Goal: Task Accomplishment & Management: Complete application form

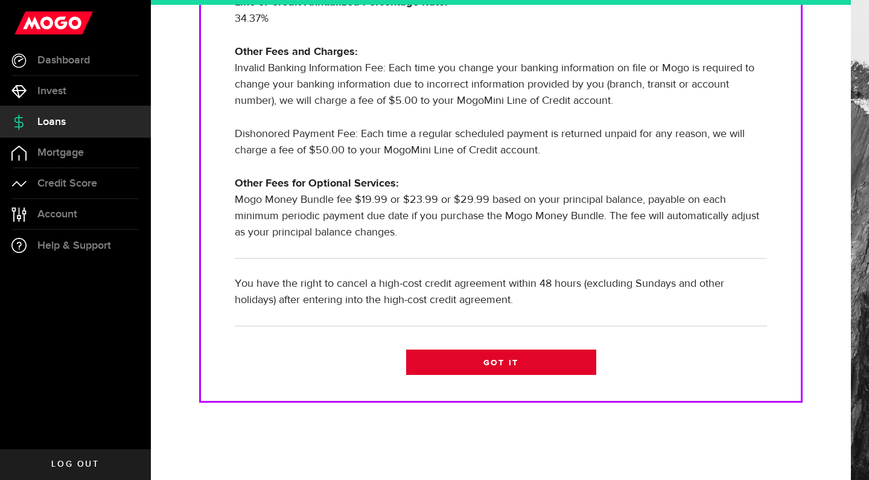
scroll to position [406, 0]
click at [497, 363] on link "Got it" at bounding box center [501, 362] width 190 height 25
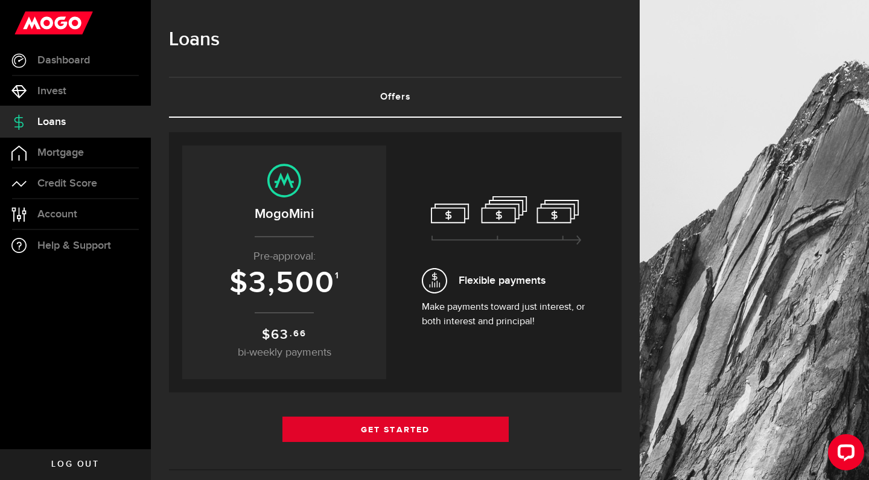
click at [468, 433] on link "Get Started" at bounding box center [396, 429] width 226 height 25
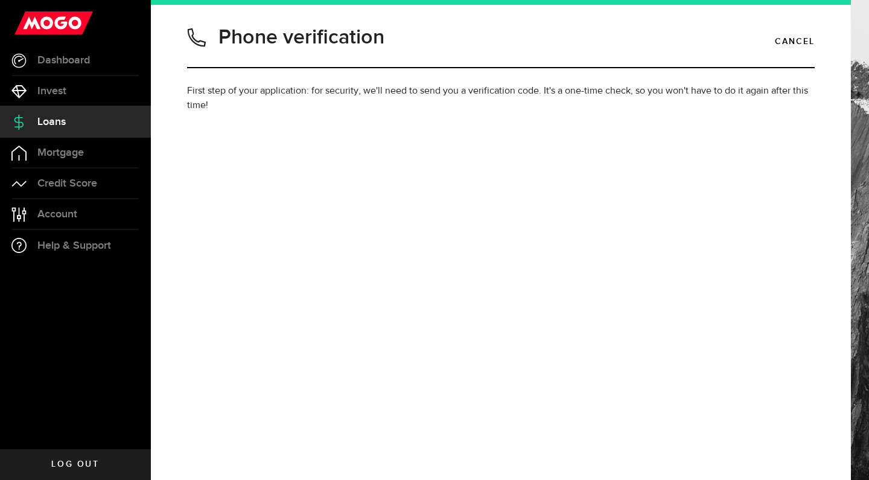
type input "4316883327"
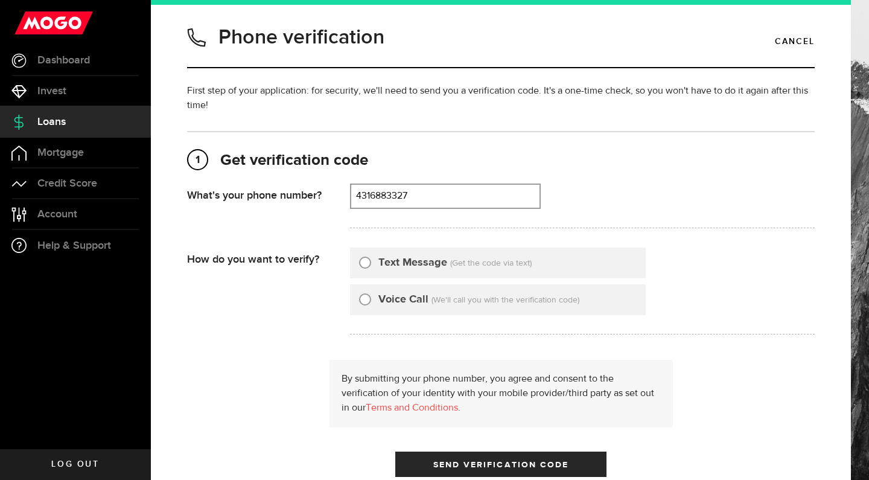
click at [363, 262] on input "Text Message" at bounding box center [365, 261] width 12 height 12
radio input "true"
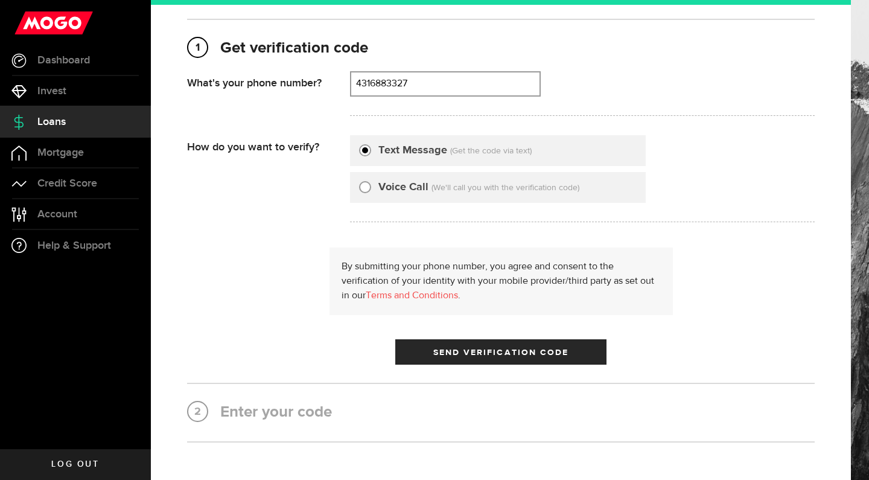
scroll to position [143, 0]
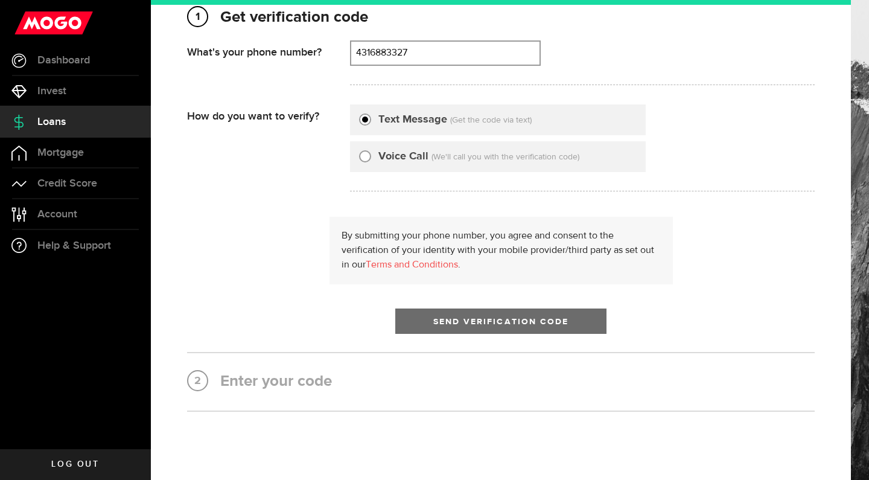
click at [447, 319] on span "Send Verification Code" at bounding box center [502, 322] width 136 height 8
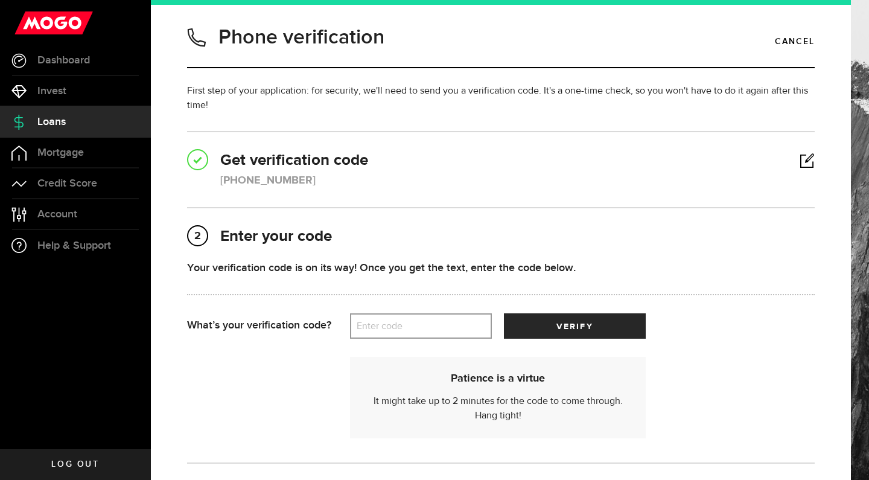
click at [406, 329] on label "Enter code" at bounding box center [421, 326] width 142 height 25
click at [406, 329] on input "Enter code" at bounding box center [421, 325] width 142 height 25
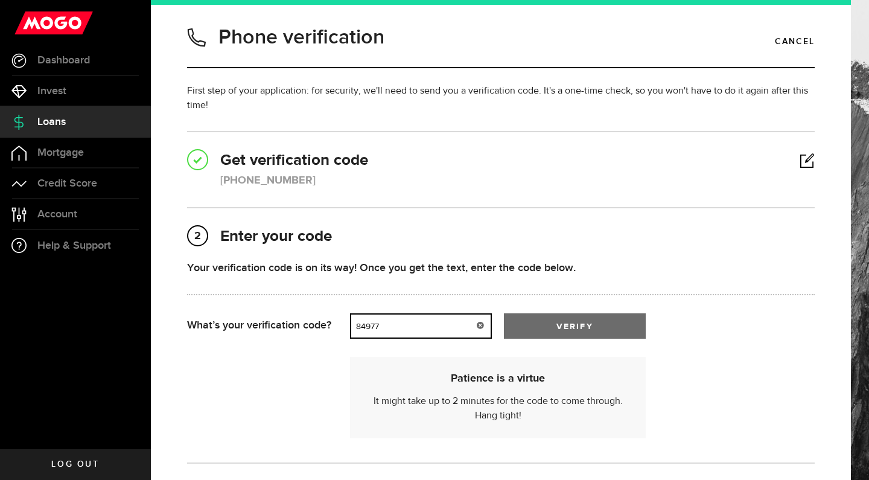
type input "84977"
click at [563, 322] on button "verify" at bounding box center [575, 325] width 142 height 25
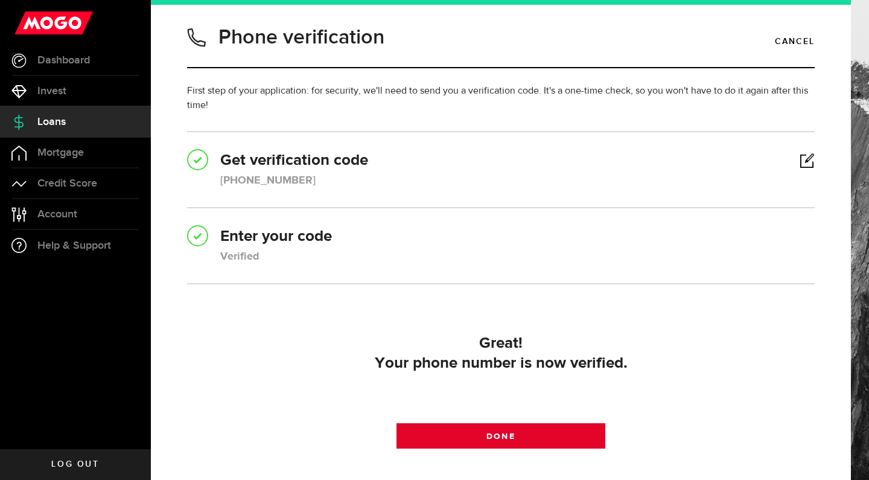
click at [519, 437] on link "Done" at bounding box center [502, 435] width 210 height 25
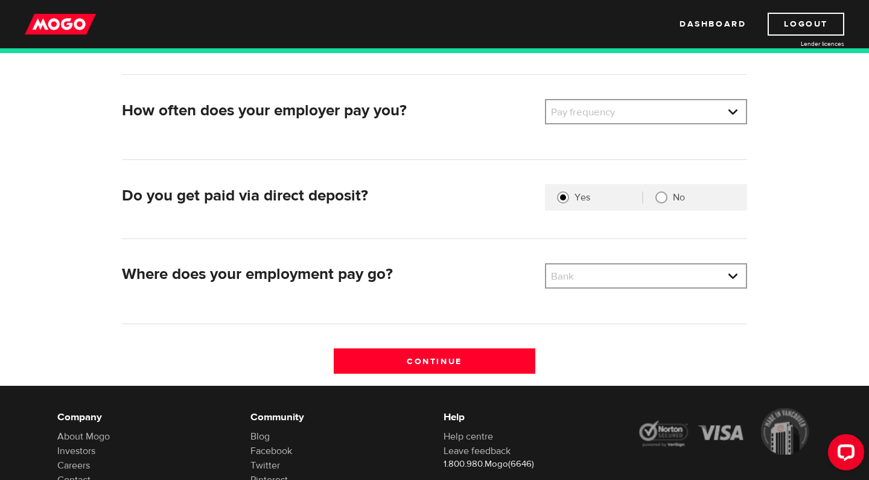
scroll to position [240, 0]
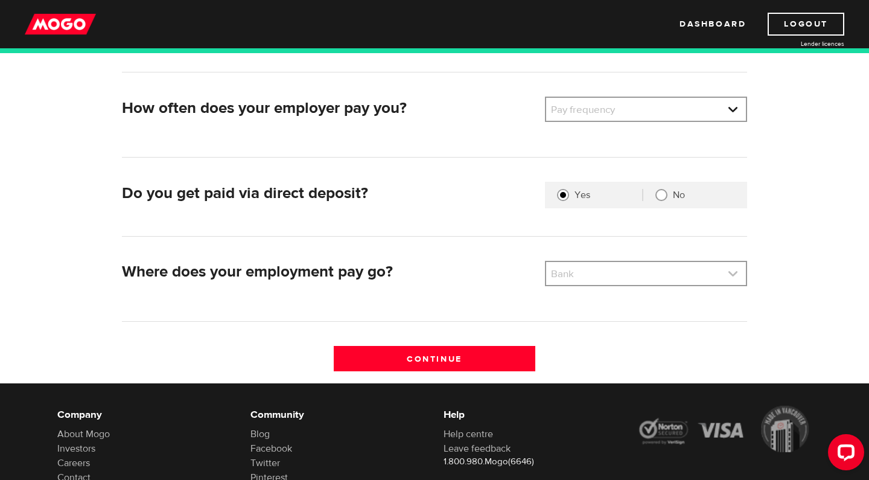
click at [735, 274] on link at bounding box center [646, 273] width 200 height 23
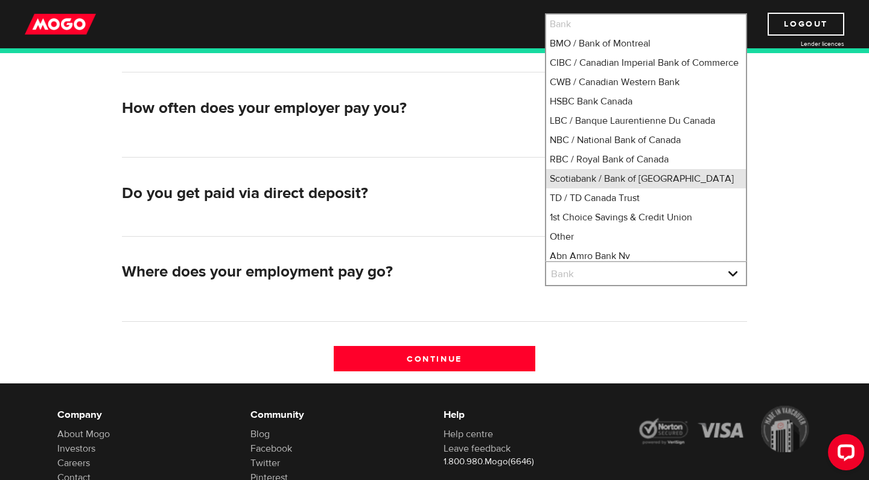
click at [645, 188] on li "Scotiabank / Bank of Nova Scotia" at bounding box center [646, 178] width 200 height 19
select select "2"
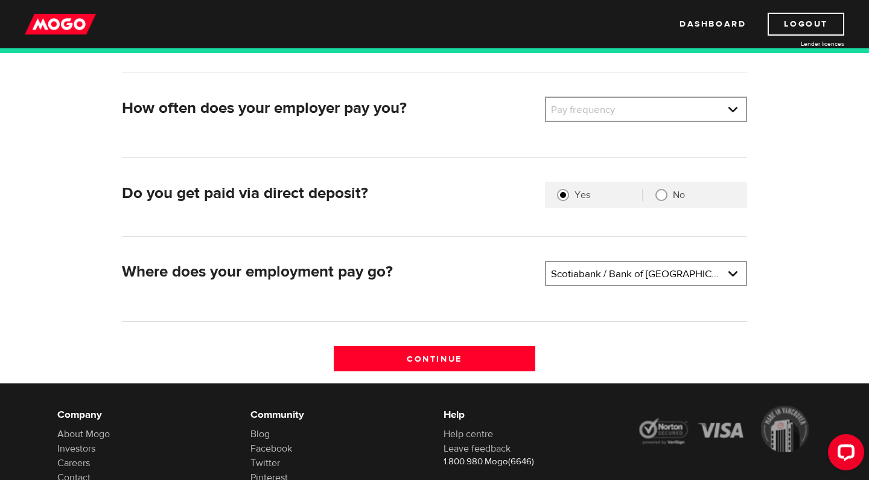
scroll to position [112, 0]
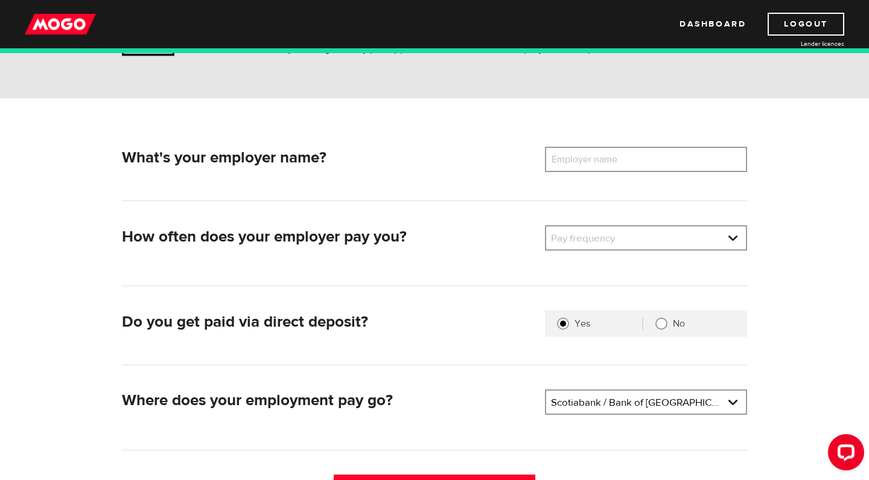
click at [623, 161] on label "Employer name" at bounding box center [593, 159] width 97 height 25
click at [623, 161] on input "Employer name" at bounding box center [646, 159] width 202 height 25
type input "Wellington Altus Private Wealth"
click at [615, 232] on link at bounding box center [646, 237] width 200 height 23
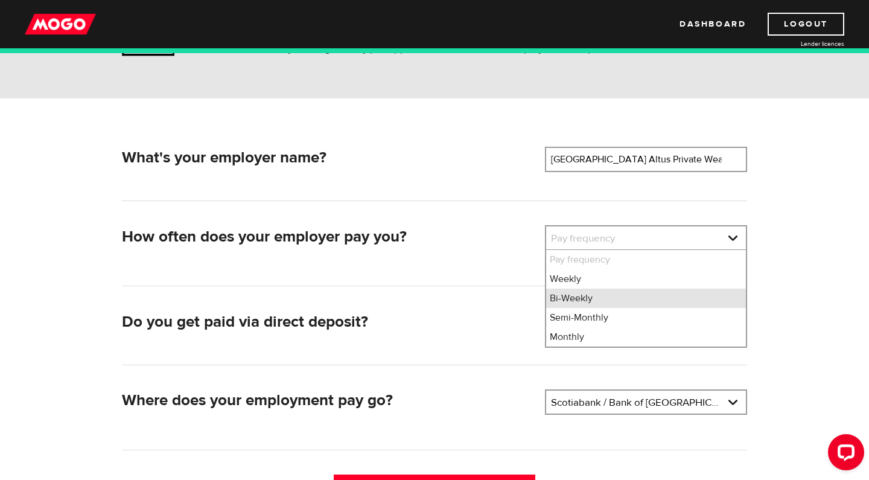
click at [580, 303] on li "Bi-Weekly" at bounding box center [646, 298] width 200 height 19
select select "2"
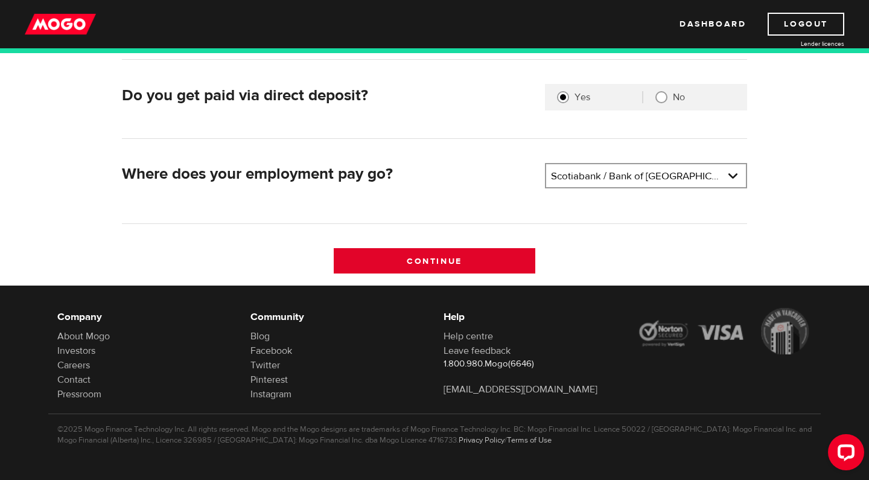
scroll to position [338, 0]
click at [454, 266] on input "Continue" at bounding box center [435, 260] width 202 height 25
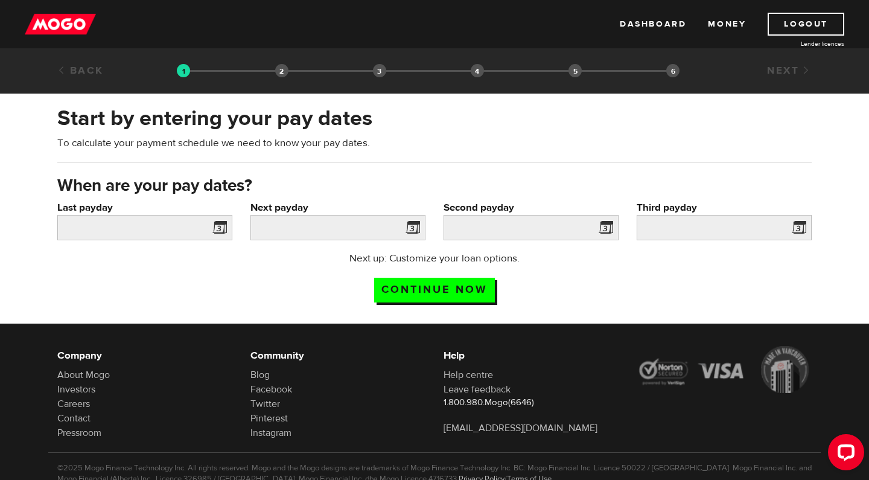
click at [216, 228] on span at bounding box center [217, 229] width 18 height 19
click at [192, 231] on input "Last payday" at bounding box center [144, 227] width 175 height 25
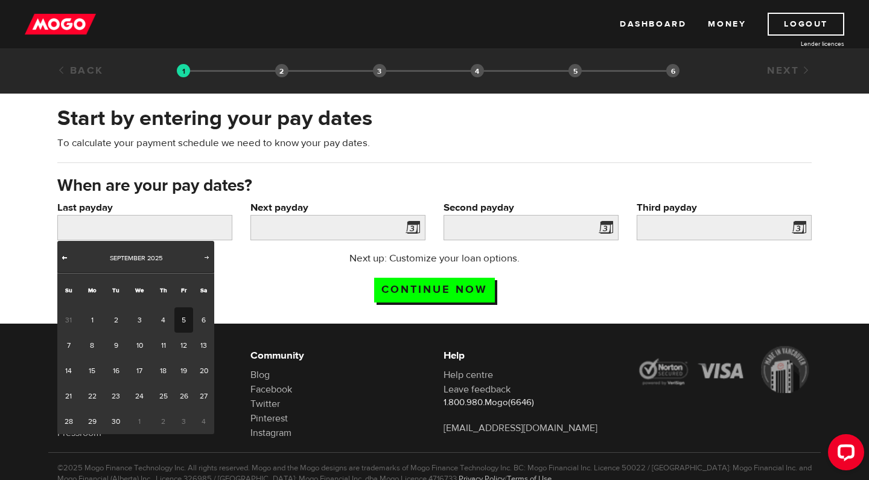
click at [67, 255] on span "Prev" at bounding box center [65, 257] width 10 height 10
click at [186, 418] on link "29" at bounding box center [184, 421] width 19 height 25
type input "2025/08/29"
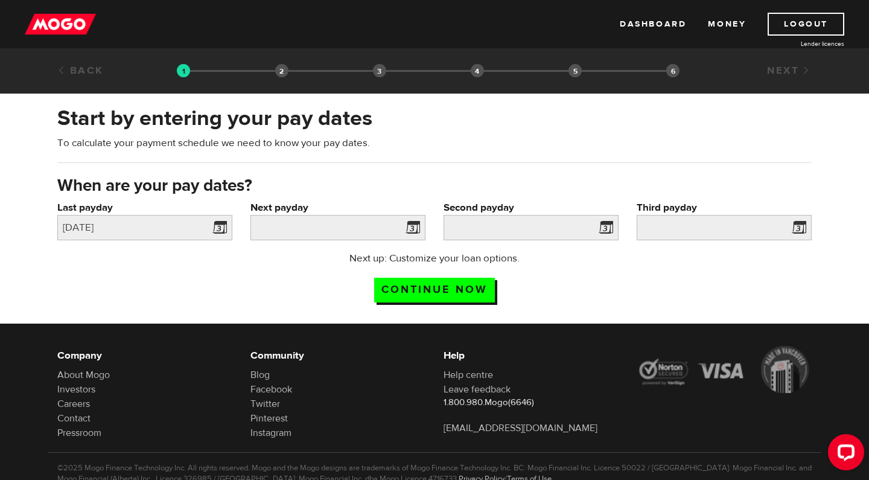
click at [414, 231] on span at bounding box center [411, 229] width 18 height 19
click at [390, 230] on input "Next payday" at bounding box center [338, 227] width 175 height 25
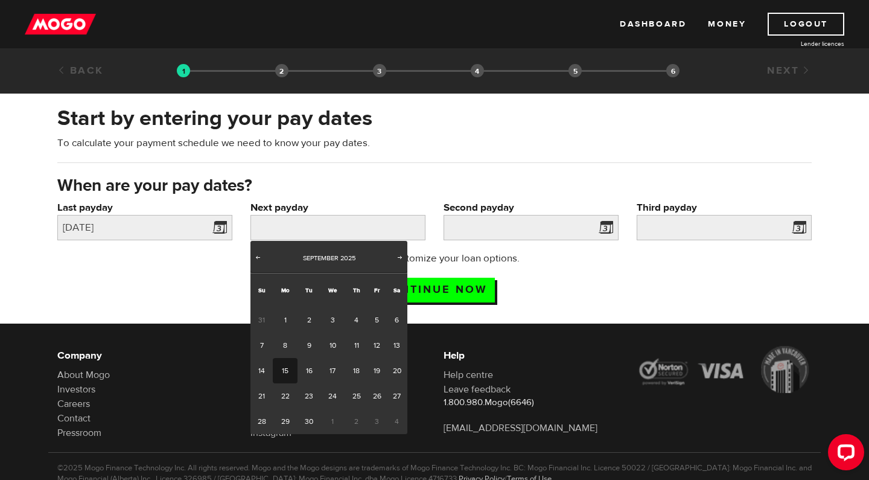
click at [289, 369] on link "15" at bounding box center [285, 370] width 25 height 25
type input "2025/09/15"
type input "2025/9/29"
type input "2025/10/13"
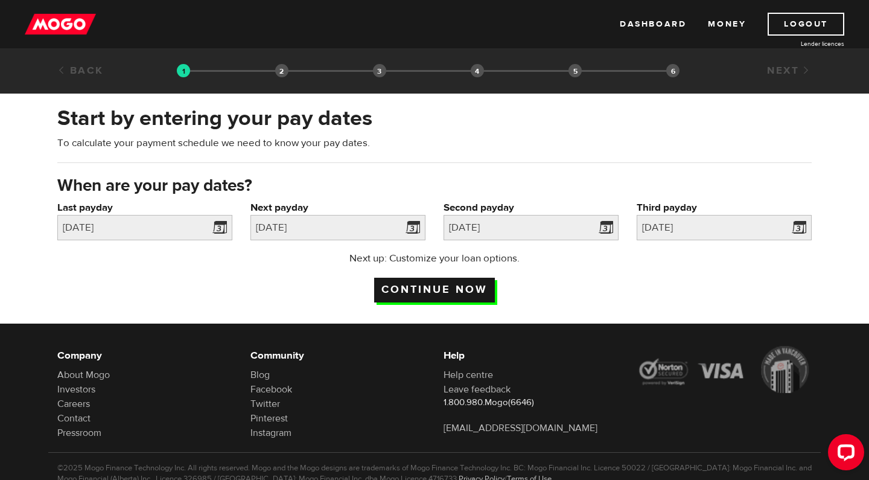
click at [484, 292] on input "Continue now" at bounding box center [434, 290] width 121 height 25
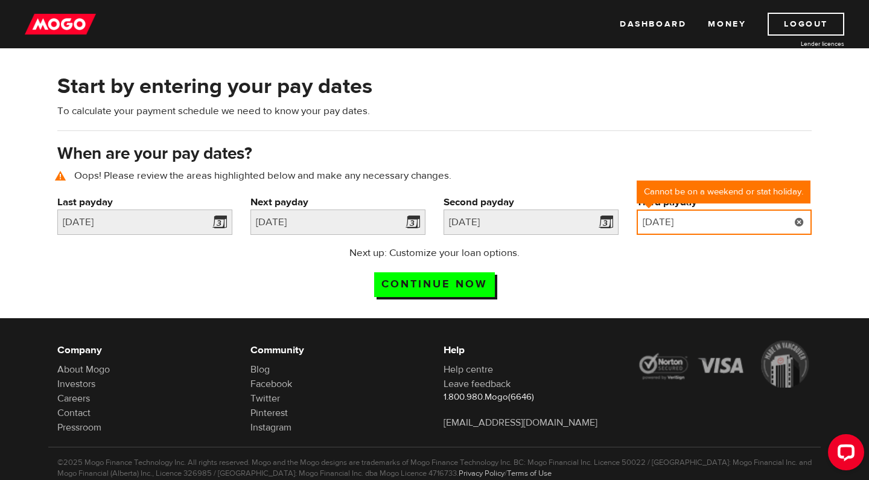
click at [786, 225] on input "2025/10/13" at bounding box center [724, 222] width 175 height 25
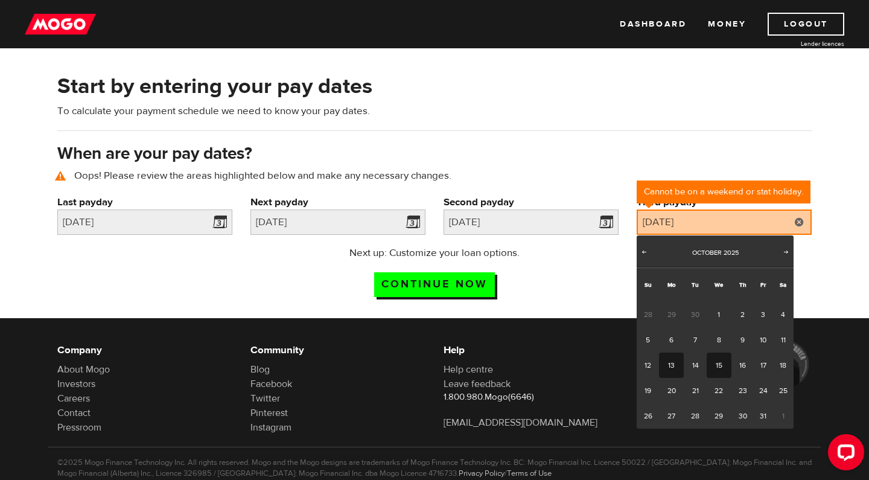
click at [719, 366] on link "15" at bounding box center [719, 365] width 25 height 25
type input "2025/10/15"
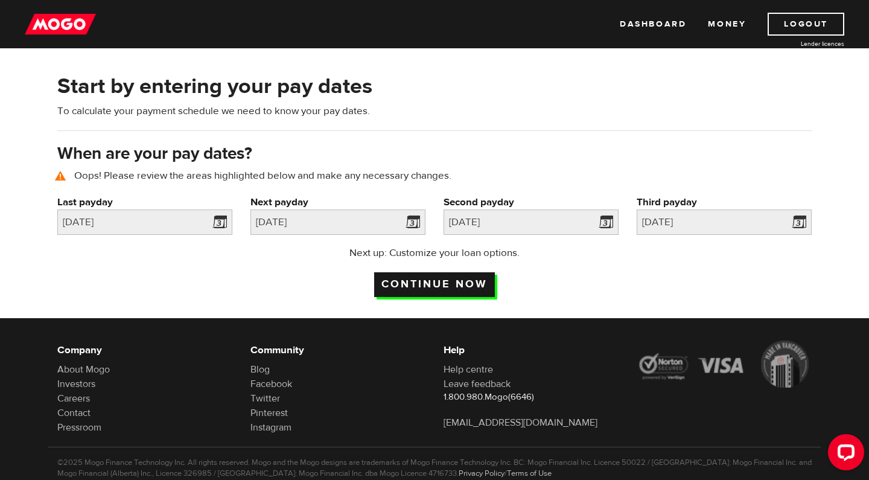
click at [459, 277] on input "Continue now" at bounding box center [434, 284] width 121 height 25
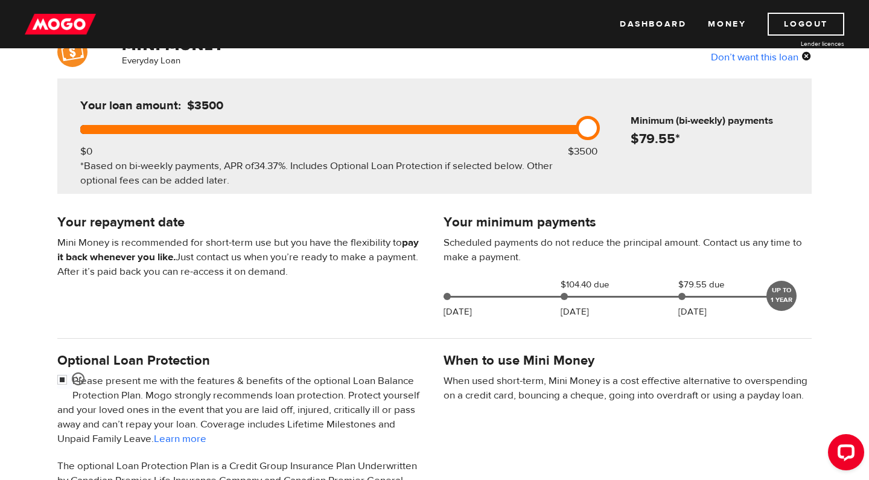
scroll to position [112, 0]
click at [847, 443] on div "Open LiveChat chat widget" at bounding box center [846, 451] width 21 height 21
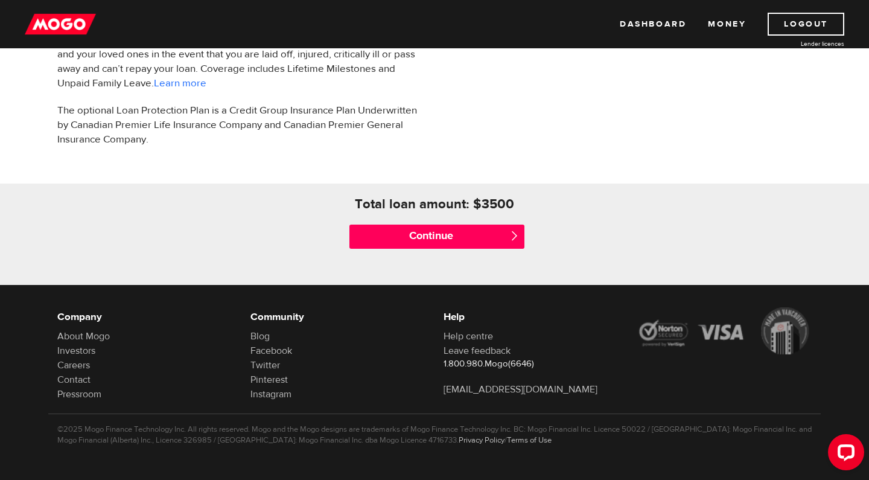
scroll to position [468, 0]
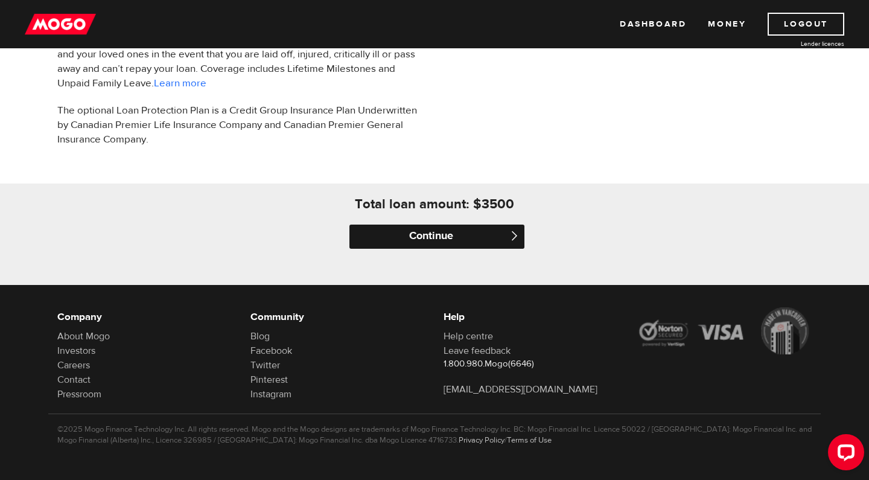
click at [456, 233] on input "Continue" at bounding box center [437, 237] width 175 height 24
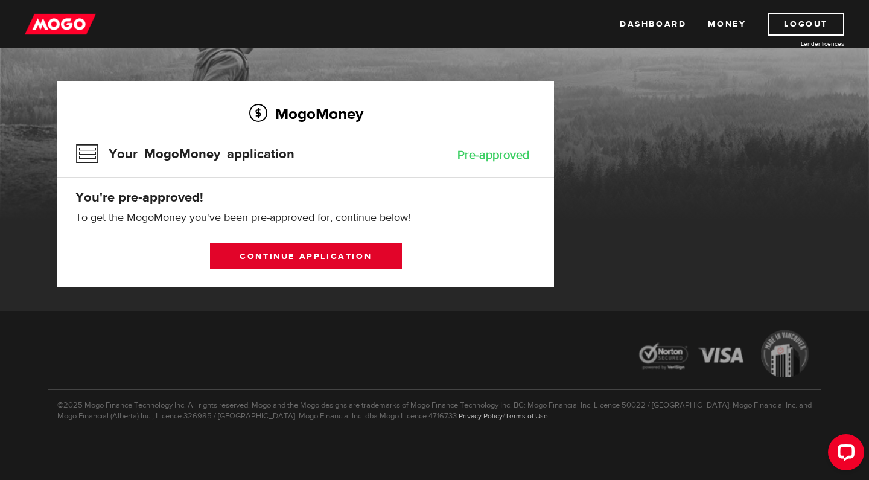
click at [352, 253] on link "Continue application" at bounding box center [306, 255] width 192 height 25
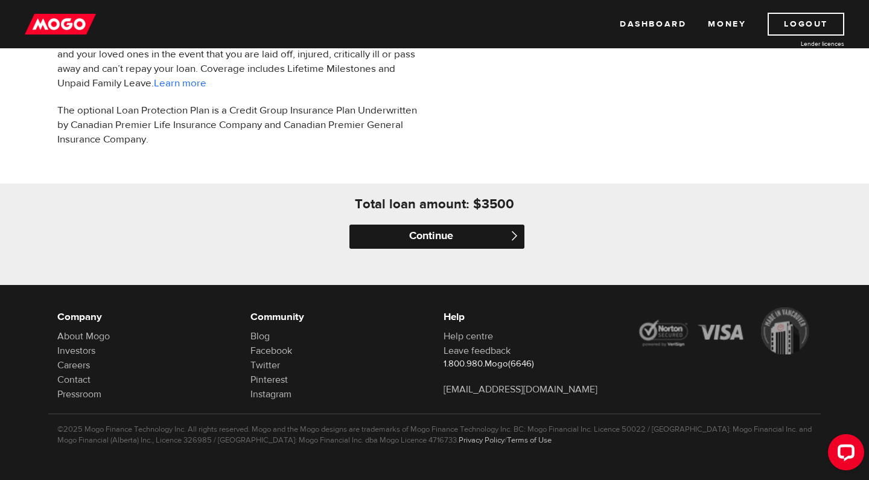
scroll to position [468, 0]
click at [426, 240] on input "Continue" at bounding box center [437, 237] width 175 height 24
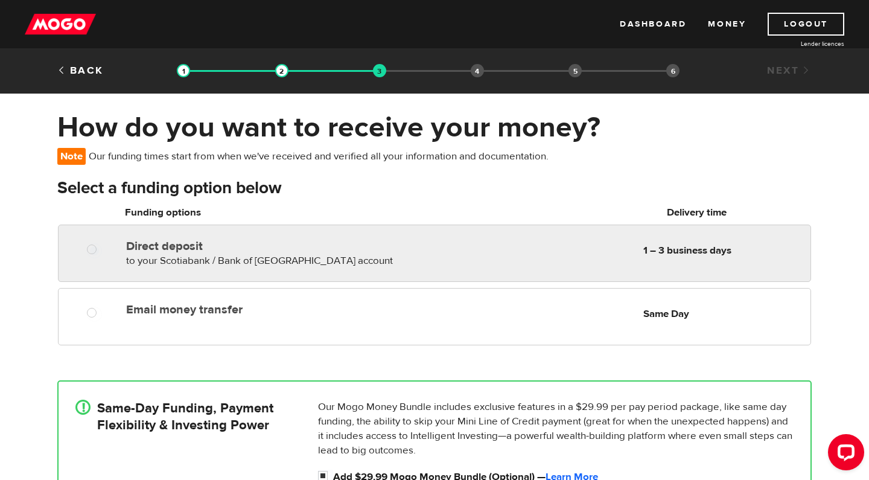
radio input "true"
click at [83, 250] on div at bounding box center [96, 250] width 72 height 15
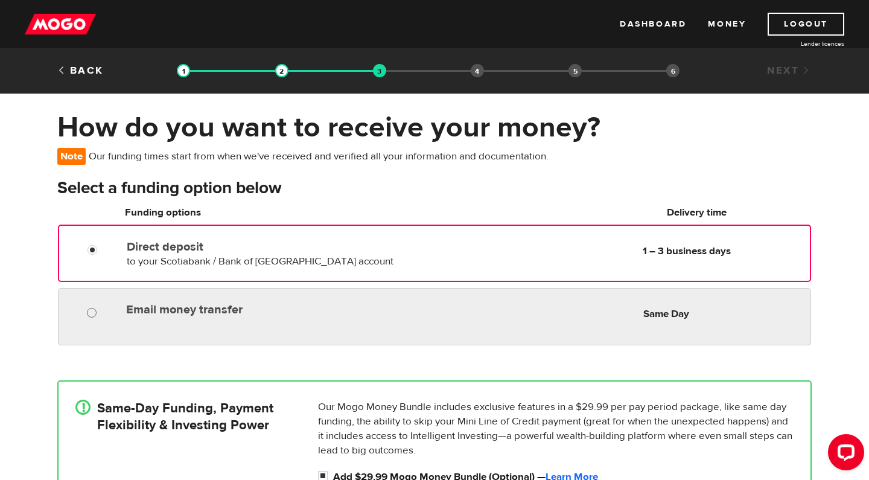
radio input "true"
click at [89, 309] on input "Email money transfer" at bounding box center [94, 314] width 15 height 15
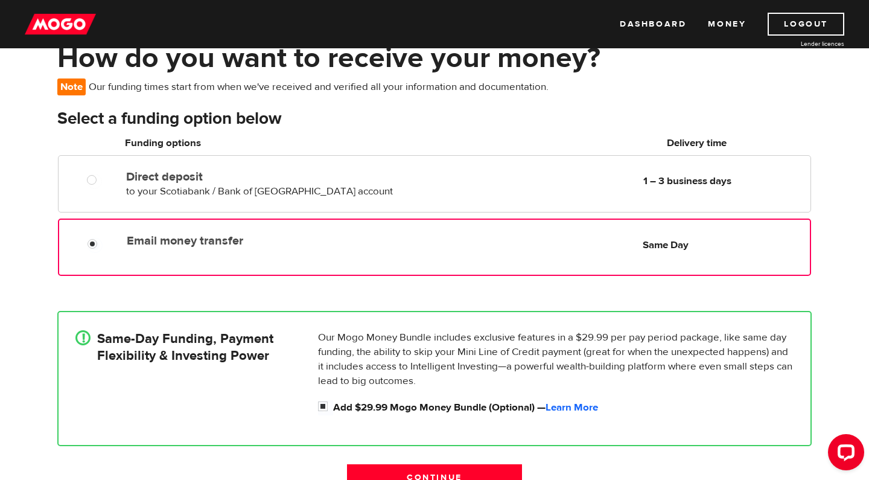
scroll to position [72, 0]
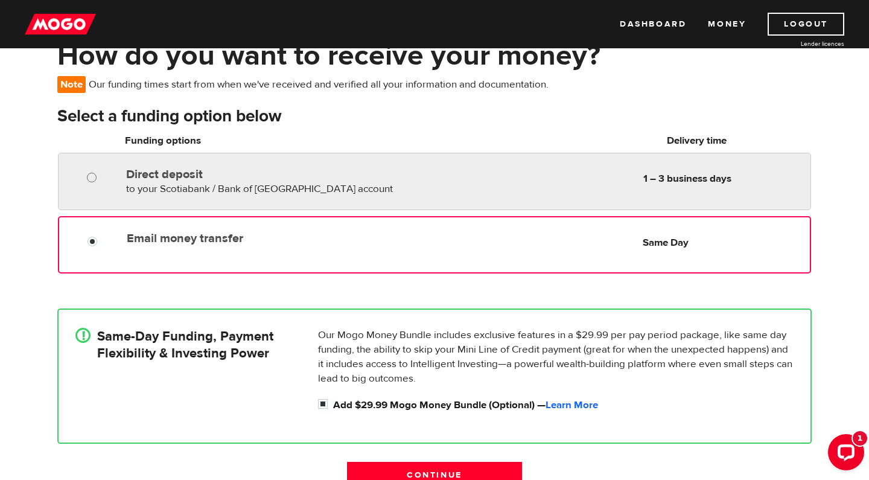
radio input "true"
click at [94, 182] on input "Direct deposit" at bounding box center [94, 178] width 15 height 15
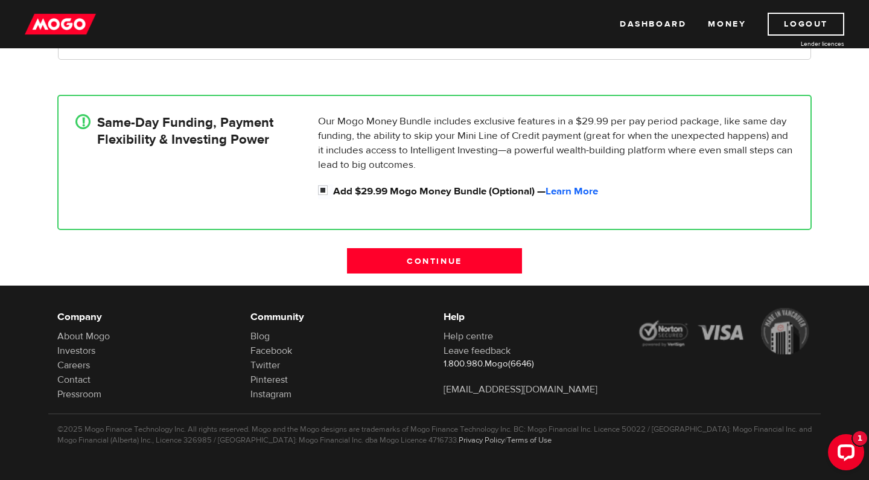
scroll to position [286, 0]
click at [375, 255] on input "Continue" at bounding box center [434, 260] width 175 height 25
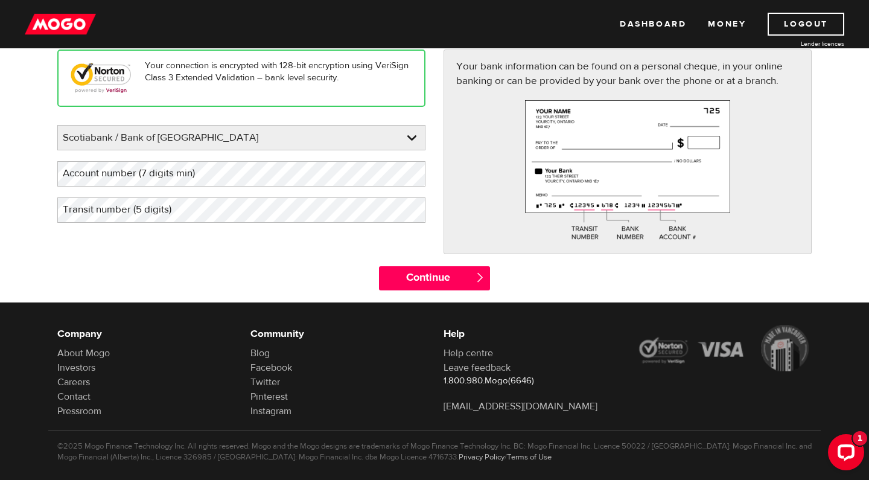
scroll to position [164, 0]
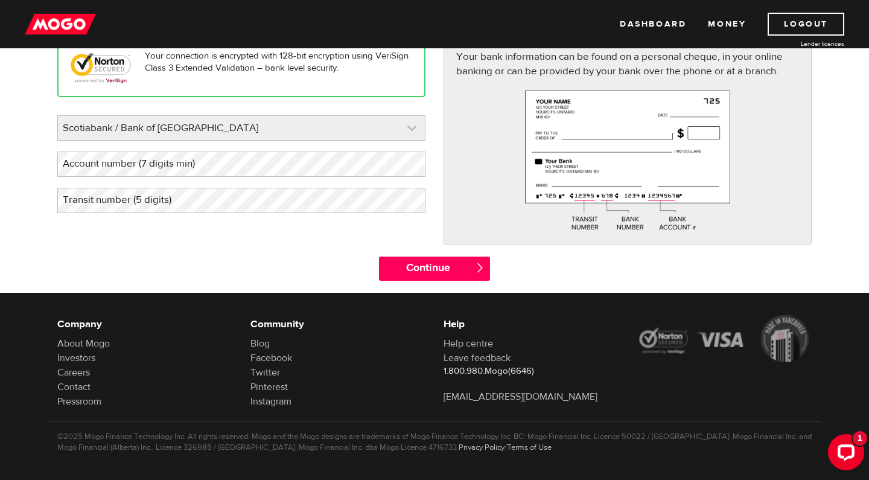
click at [399, 124] on link at bounding box center [241, 128] width 367 height 24
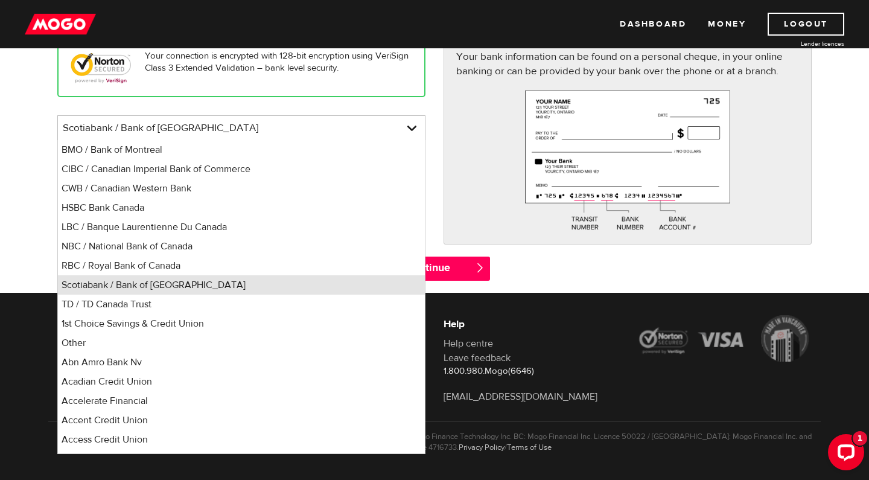
click at [239, 281] on li "Scotiabank / Bank of Nova Scotia" at bounding box center [241, 284] width 367 height 19
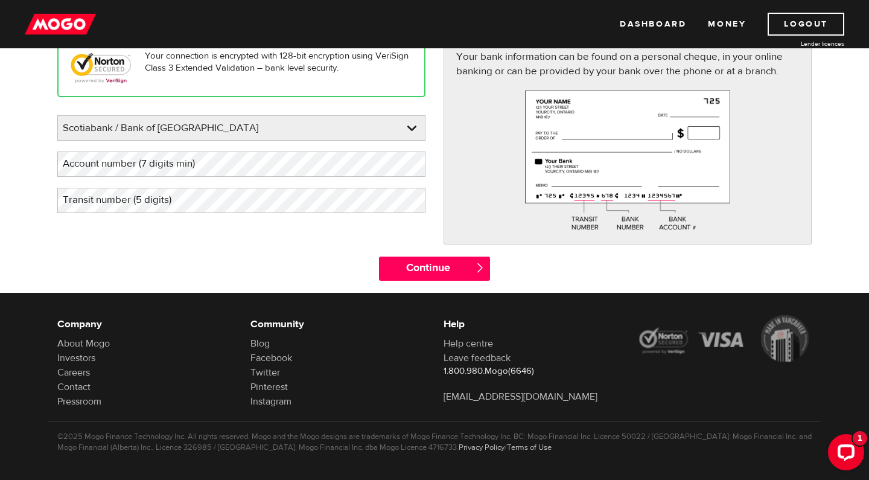
click at [91, 168] on label "Account number (7 digits min)" at bounding box center [138, 164] width 162 height 25
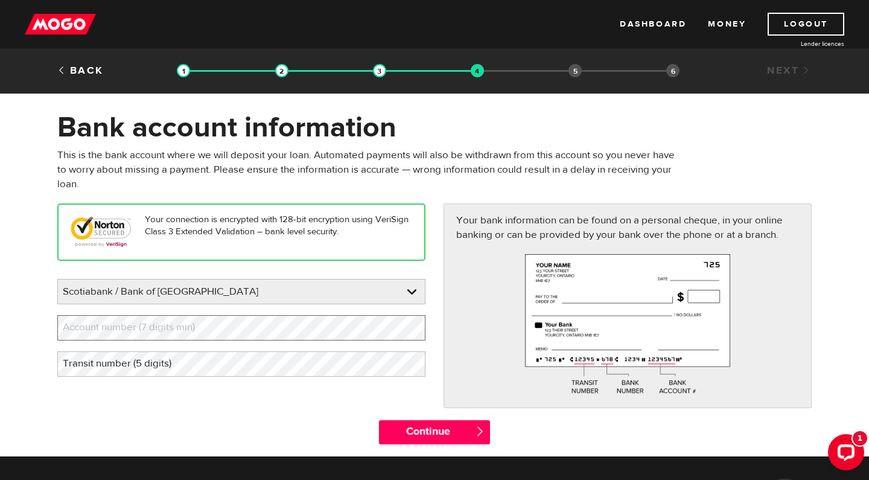
scroll to position [0, 0]
click at [88, 368] on label "Transit number (5 digits)" at bounding box center [126, 363] width 139 height 25
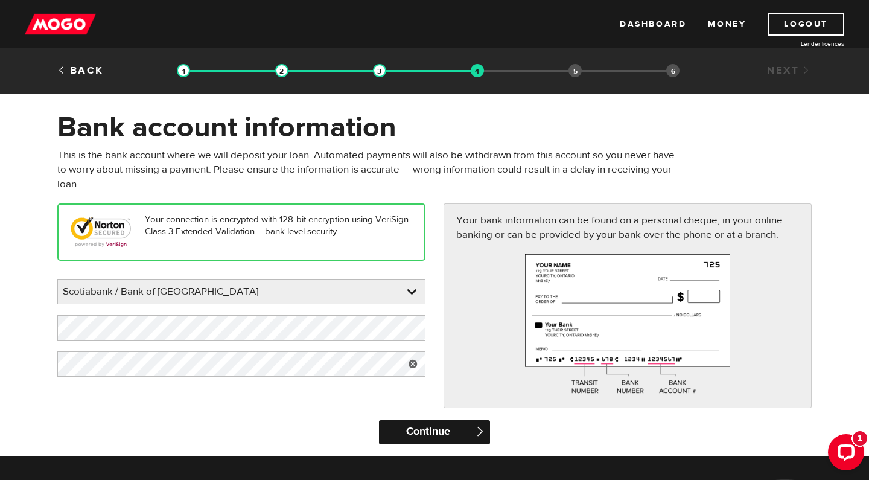
click at [399, 427] on input "Continue" at bounding box center [434, 432] width 110 height 24
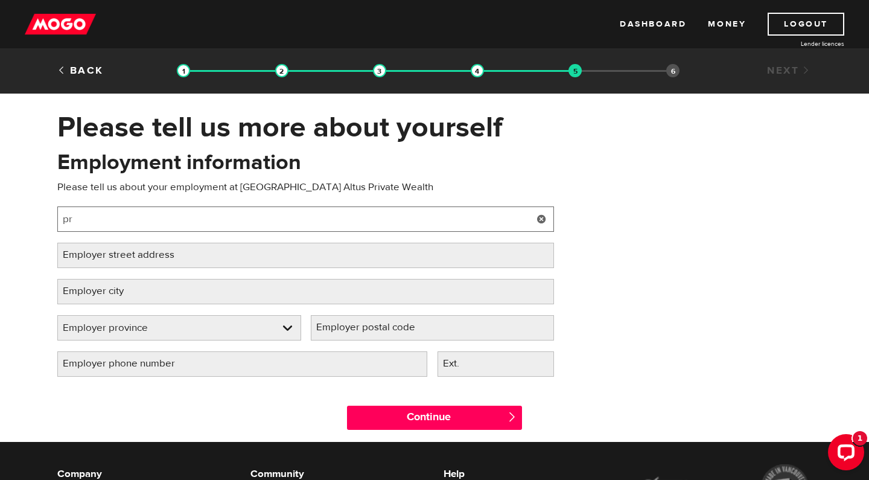
type input "p"
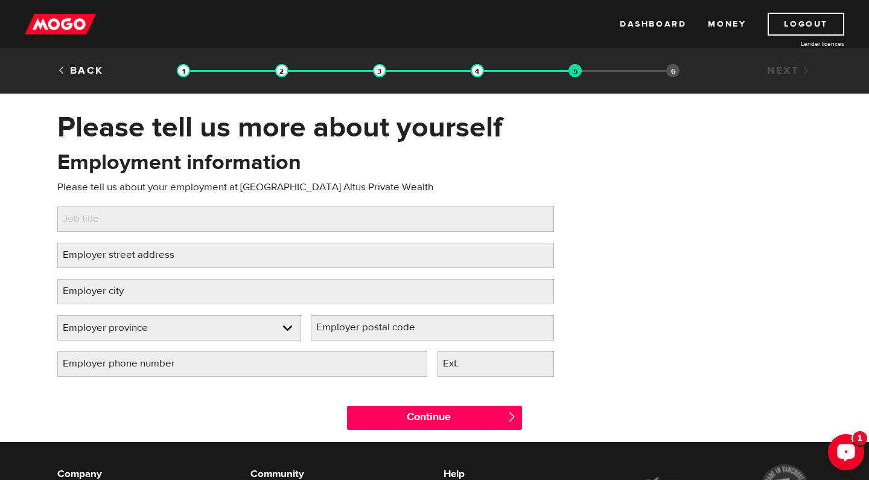
click at [845, 445] on div "Open LiveChat chat widget" at bounding box center [846, 451] width 21 height 21
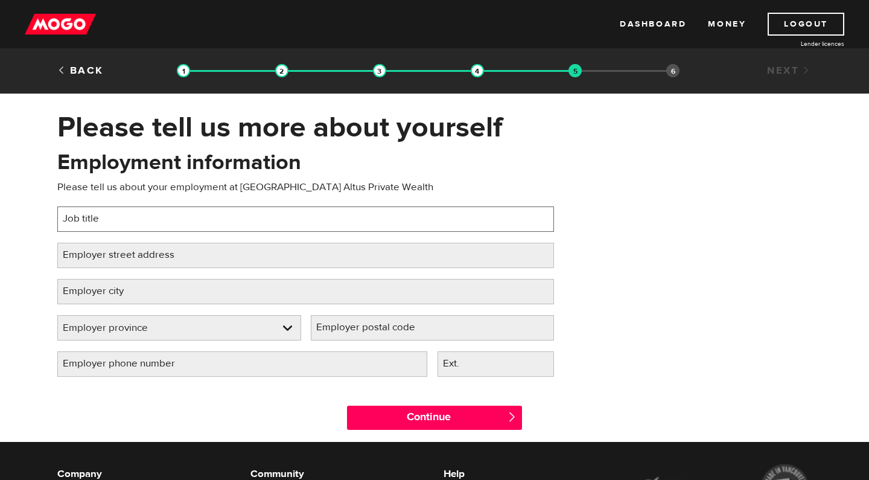
click at [245, 224] on input "Job title" at bounding box center [305, 219] width 497 height 25
type input "Products and Platform Analyst"
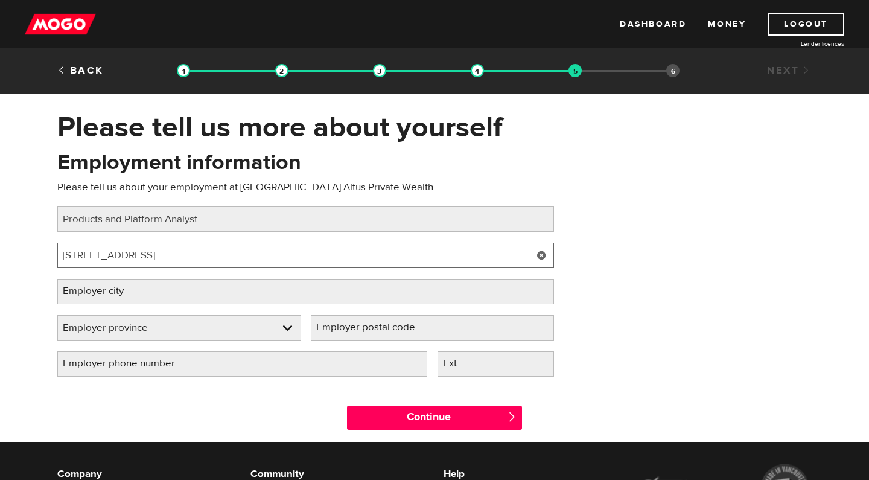
type input "201 Portage Avenue, 25th Floor"
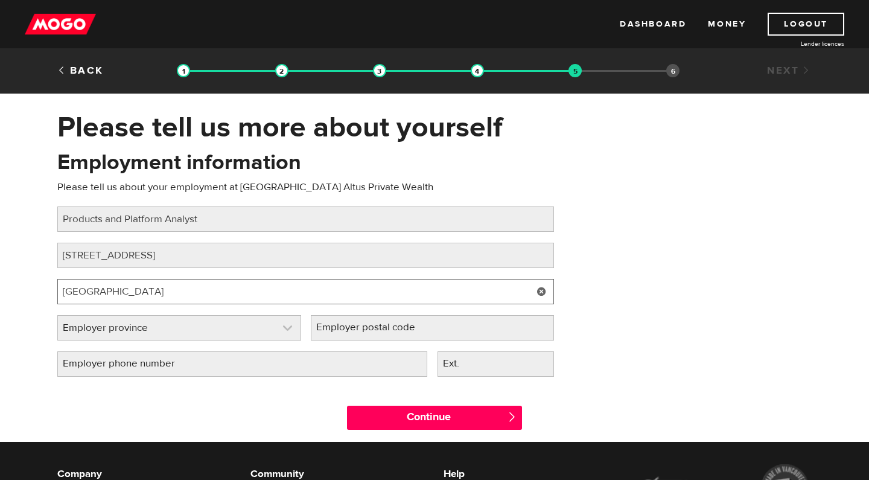
type input "Winnipeg"
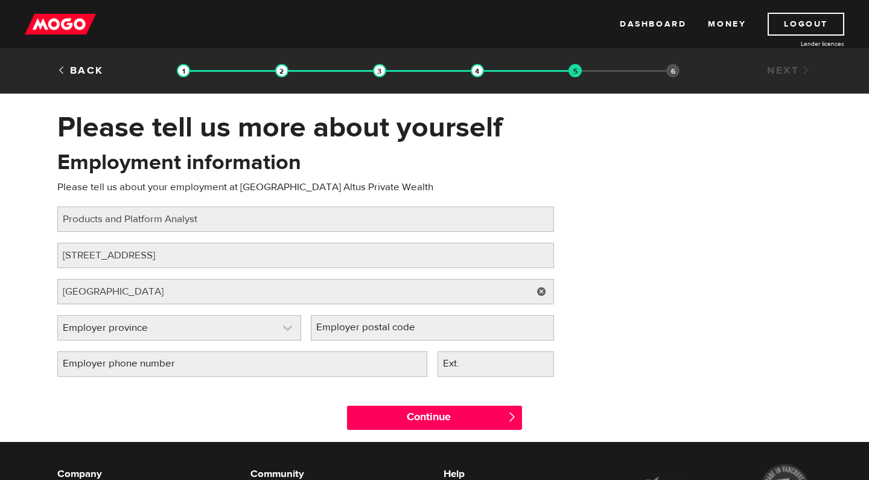
click at [205, 330] on link at bounding box center [179, 328] width 243 height 24
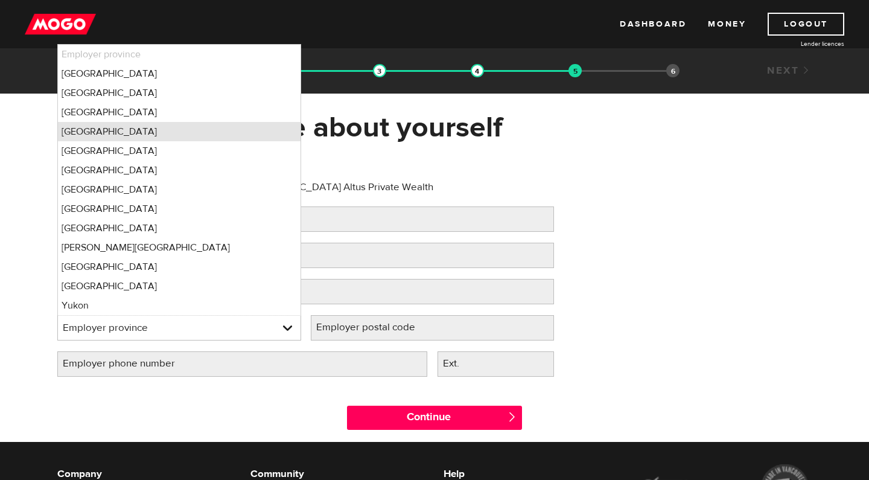
click at [111, 129] on li "Manitoba" at bounding box center [179, 131] width 243 height 19
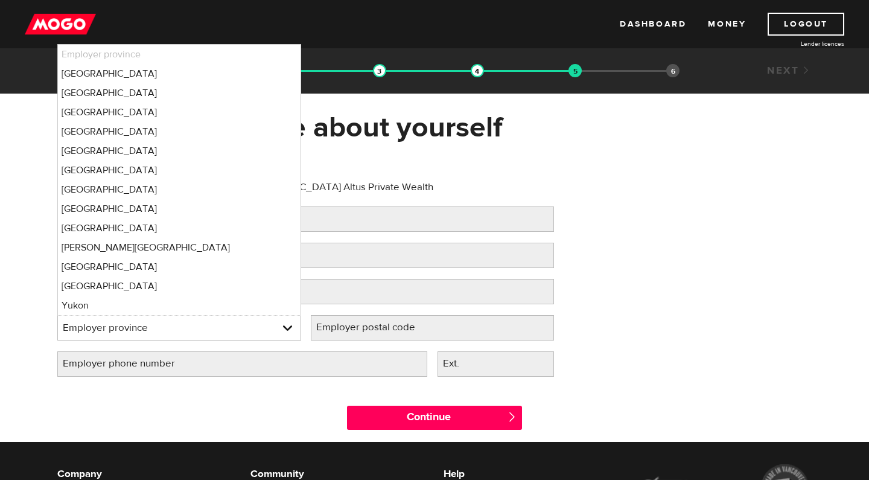
select select "MB"
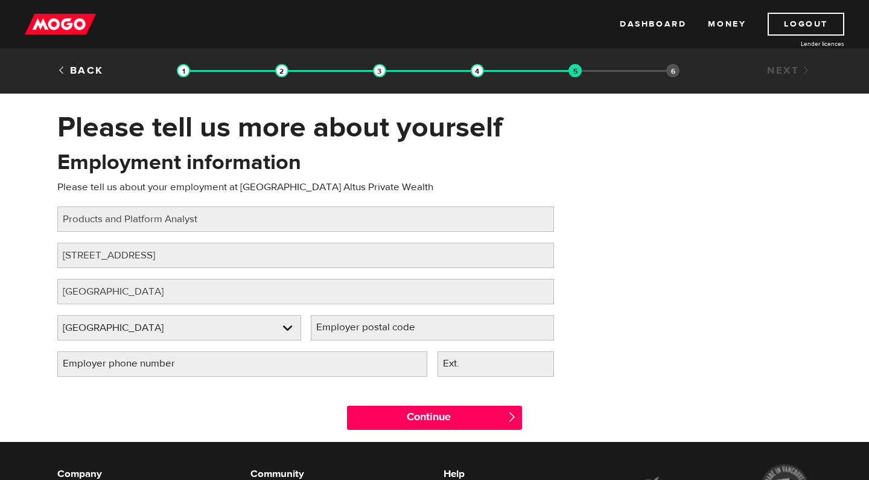
click at [342, 326] on label "Employer postal code" at bounding box center [375, 327] width 129 height 25
click at [342, 326] on input "Employer postal code" at bounding box center [433, 327] width 244 height 25
type input "R3B 3K6"
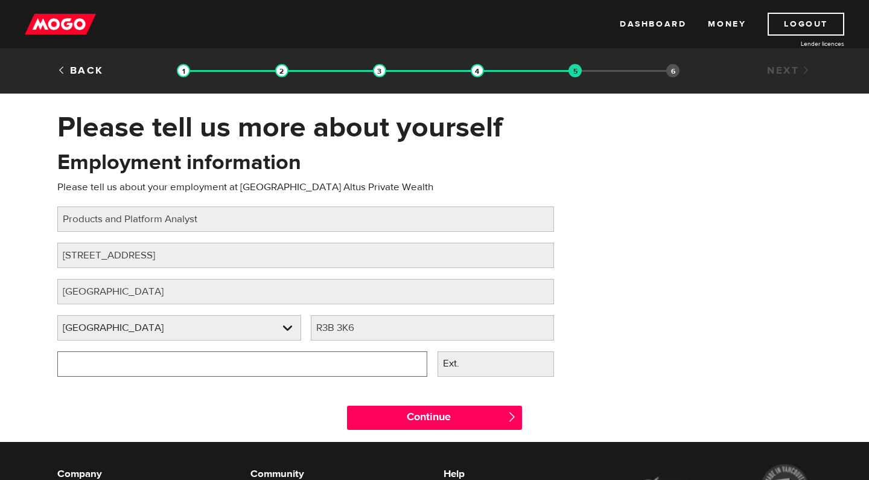
click at [71, 367] on input "Employer phone number" at bounding box center [242, 363] width 370 height 25
type input "(888) 315-8729"
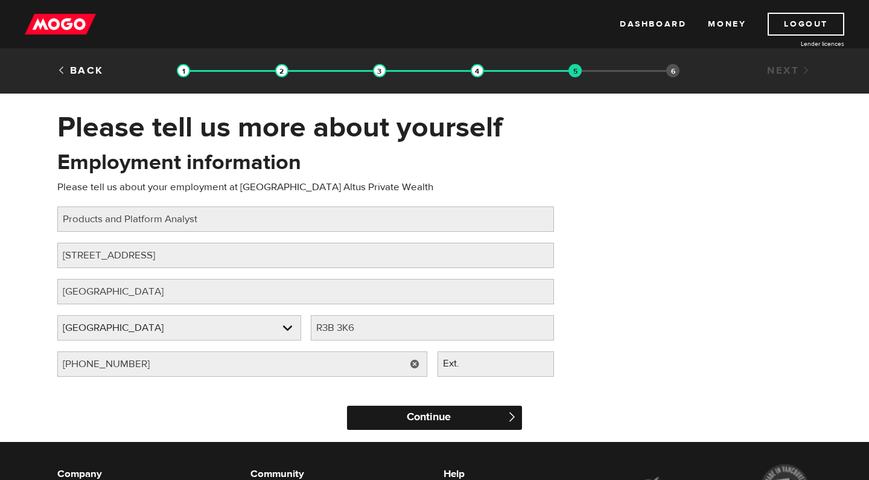
click at [400, 414] on input "Continue" at bounding box center [434, 418] width 175 height 24
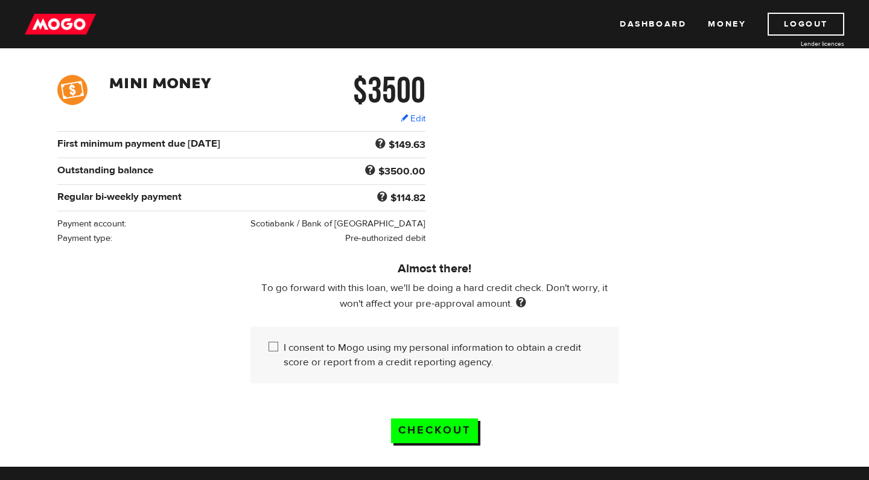
scroll to position [236, 0]
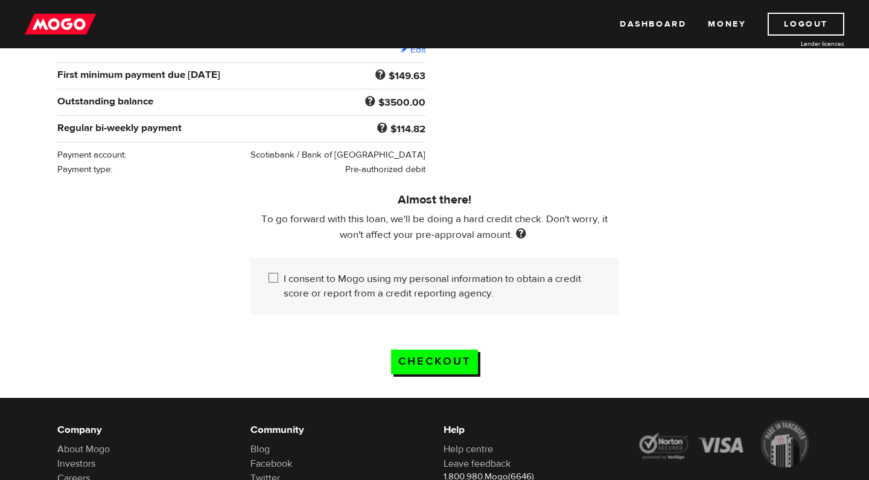
click at [272, 279] on input "I consent to Mogo using my personal information to obtain a credit score or rep…" at bounding box center [276, 279] width 15 height 15
checkbox input "true"
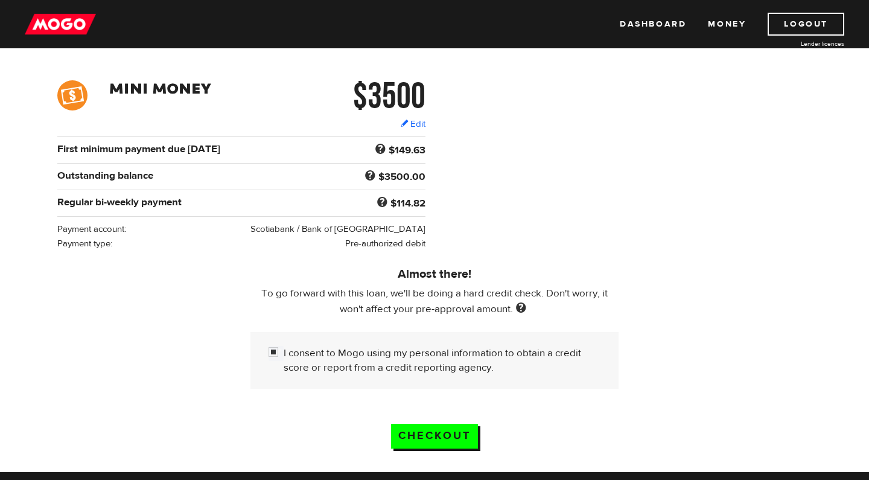
scroll to position [58, 0]
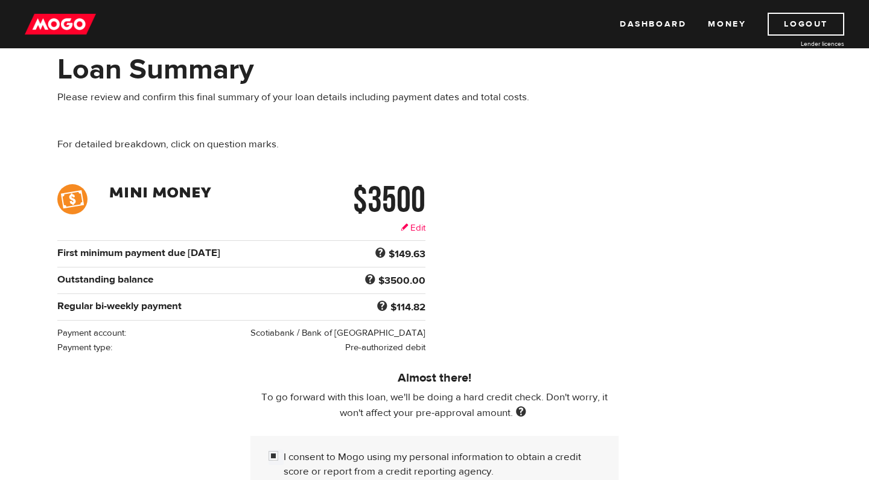
click at [414, 229] on link "Edit" at bounding box center [413, 228] width 25 height 13
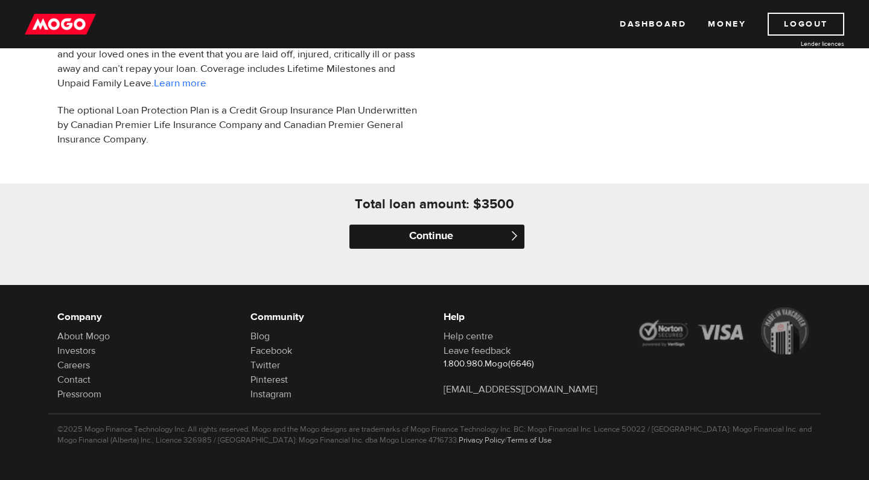
scroll to position [468, 0]
click at [432, 239] on input "Continue" at bounding box center [437, 237] width 175 height 24
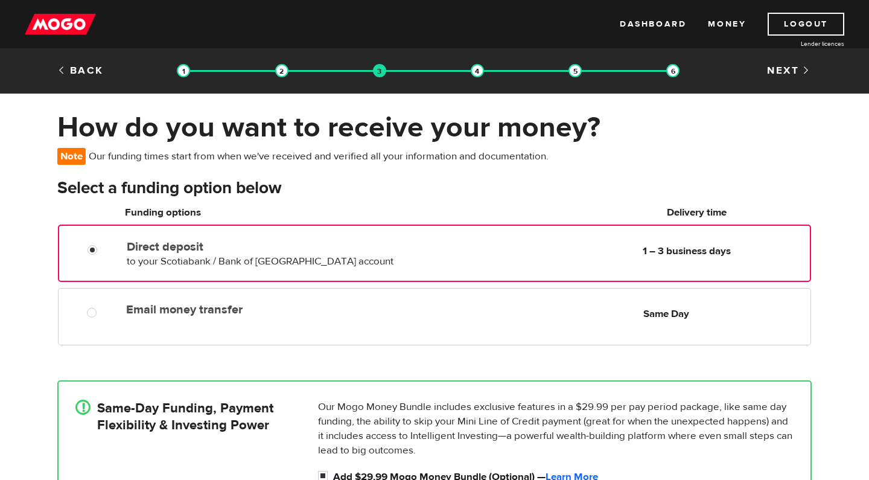
scroll to position [286, 0]
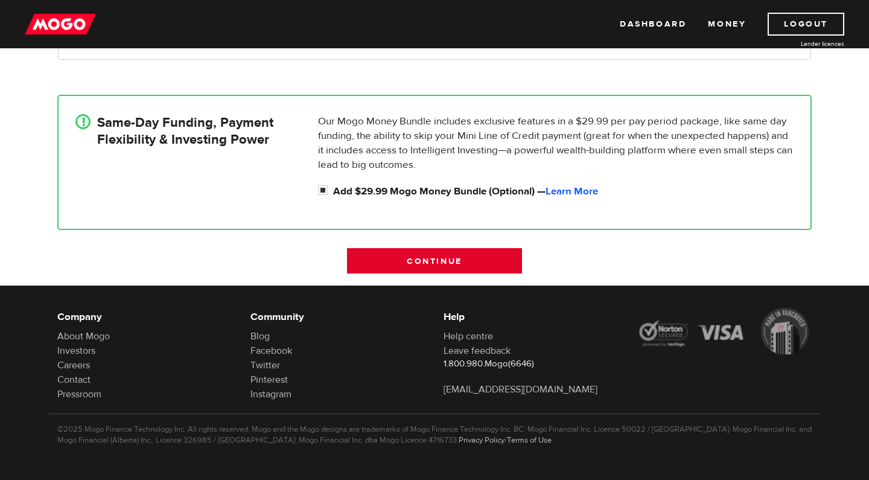
click at [433, 264] on input "Continue" at bounding box center [434, 260] width 175 height 25
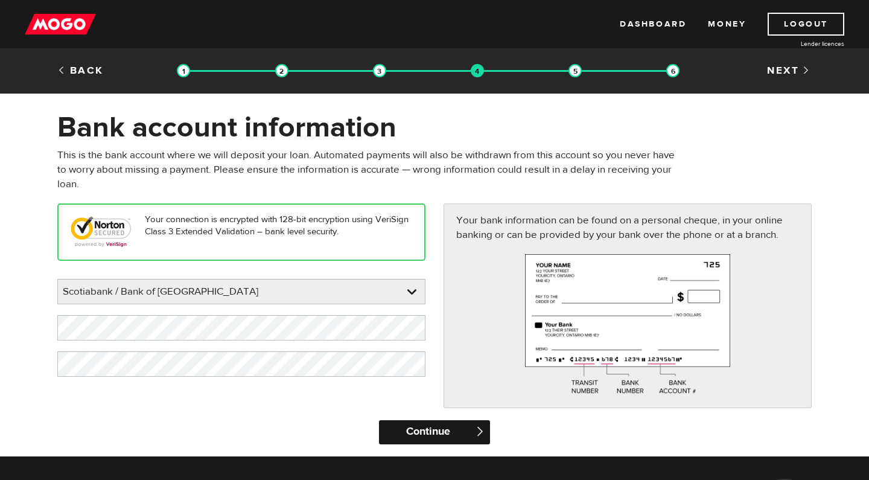
click at [461, 429] on input "Continue" at bounding box center [434, 432] width 110 height 24
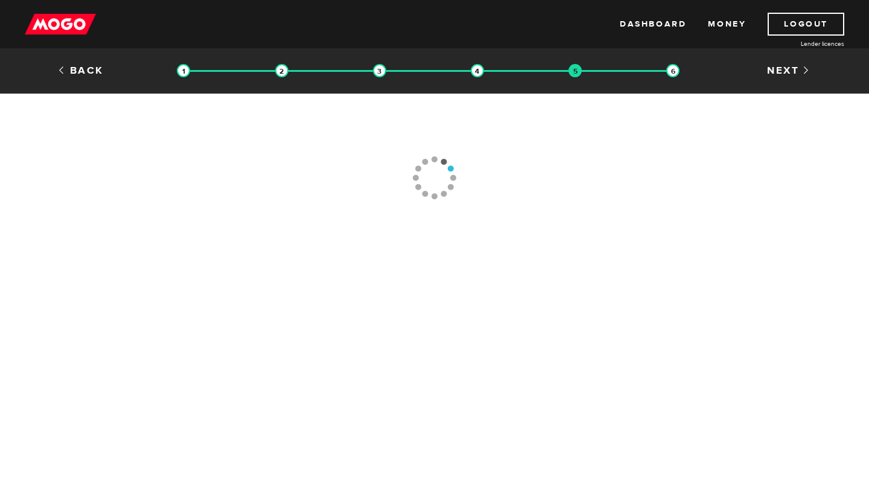
type input "[PHONE_NUMBER]"
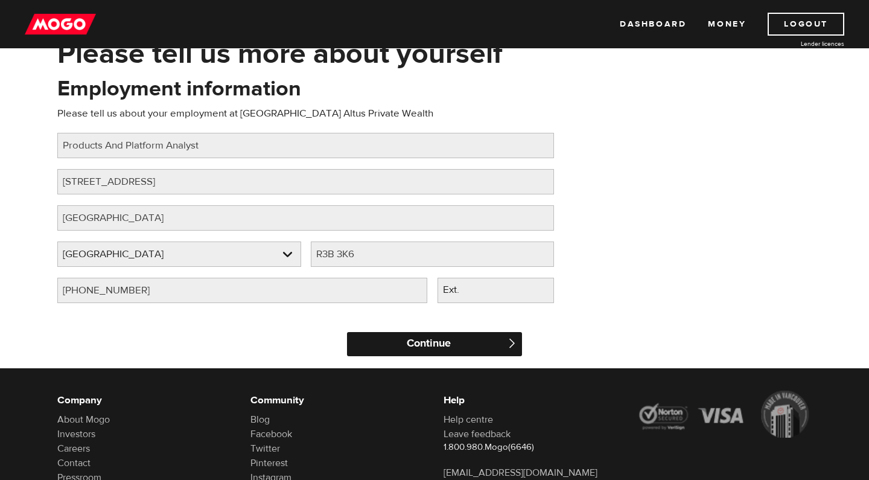
click at [452, 348] on input "Continue" at bounding box center [434, 344] width 175 height 24
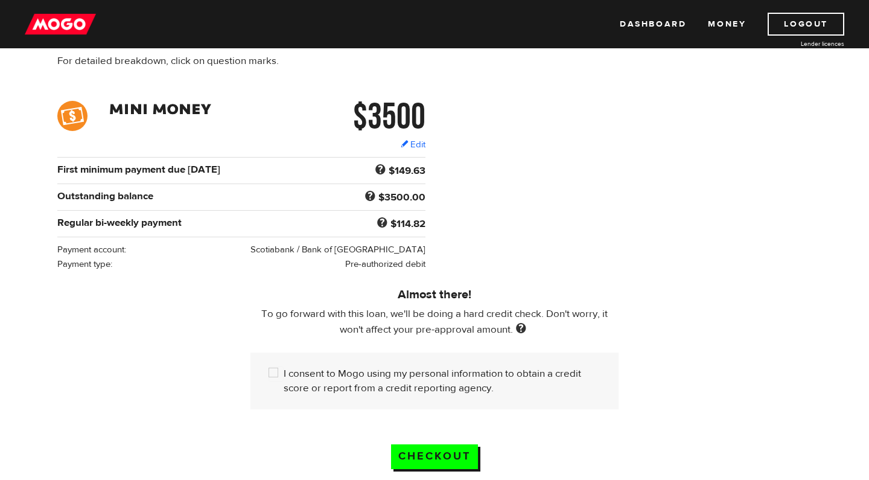
scroll to position [159, 0]
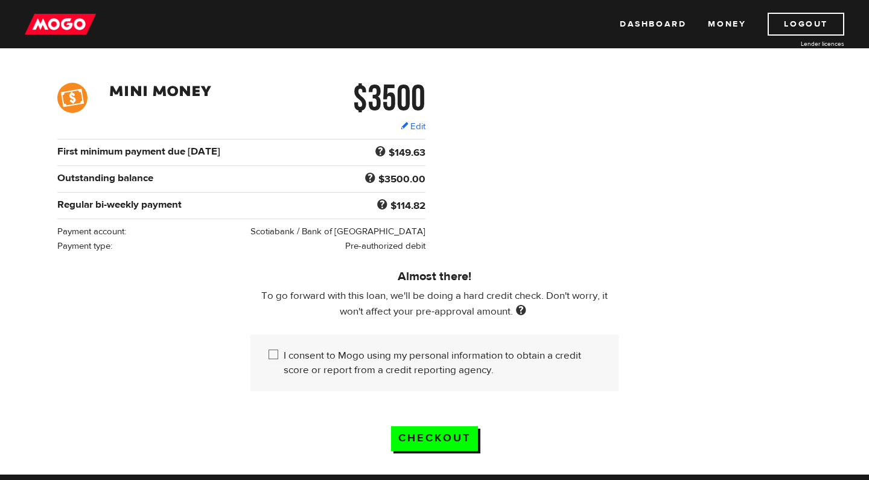
click at [277, 357] on input "I consent to Mogo using my personal information to obtain a credit score or rep…" at bounding box center [276, 355] width 15 height 15
checkbox input "true"
click at [444, 438] on input "Checkout" at bounding box center [434, 438] width 87 height 25
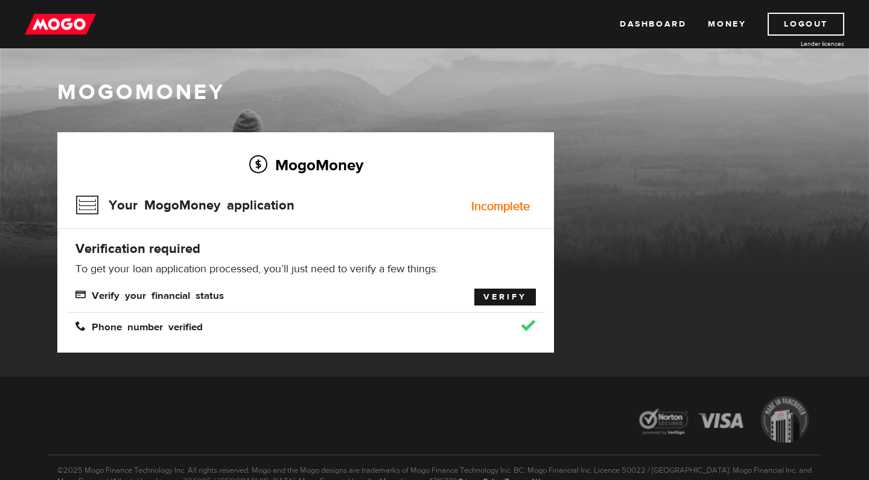
click at [504, 295] on link "Verify" at bounding box center [506, 297] width 62 height 17
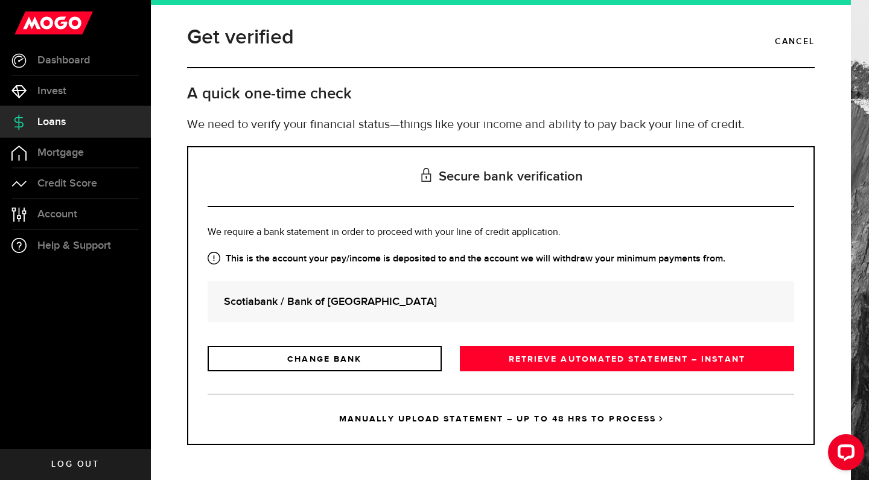
click at [546, 421] on link "MANUALLY UPLOAD STATEMENT – UP TO 48 HRS TO PROCESS" at bounding box center [501, 419] width 587 height 50
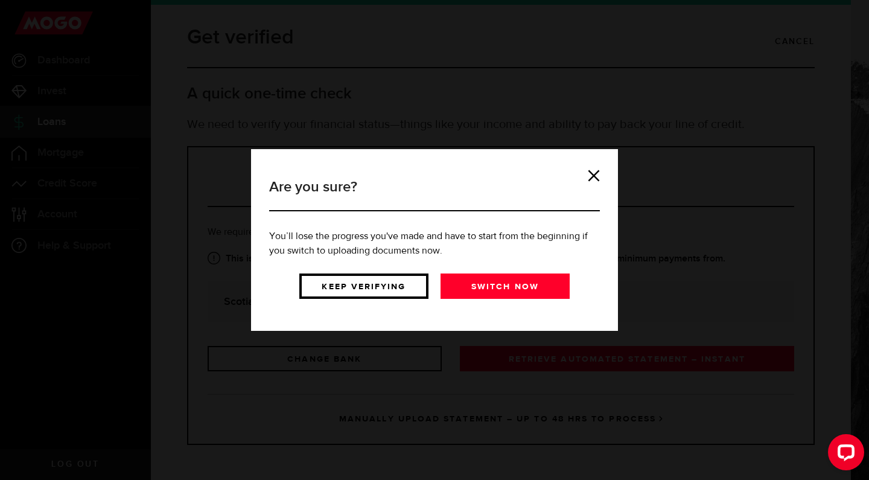
click at [389, 284] on link "Keep verifying" at bounding box center [363, 286] width 129 height 25
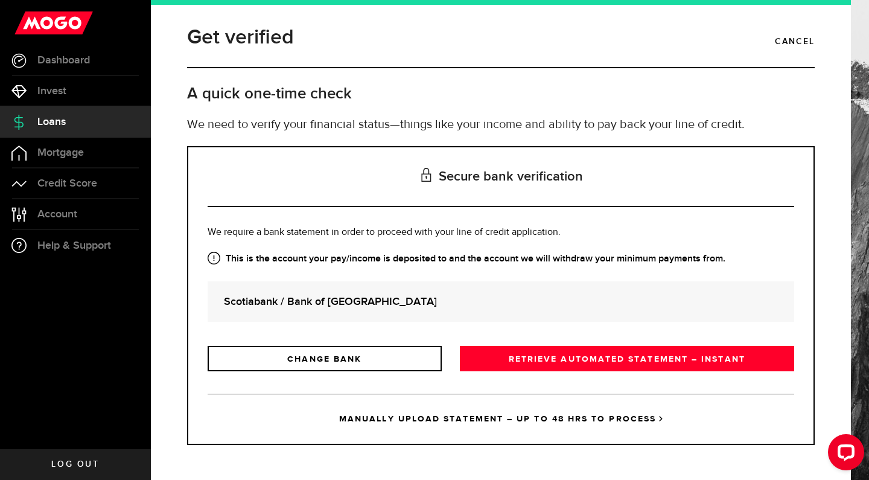
click at [439, 414] on link "MANUALLY UPLOAD STATEMENT – UP TO 48 HRS TO PROCESS" at bounding box center [501, 419] width 587 height 50
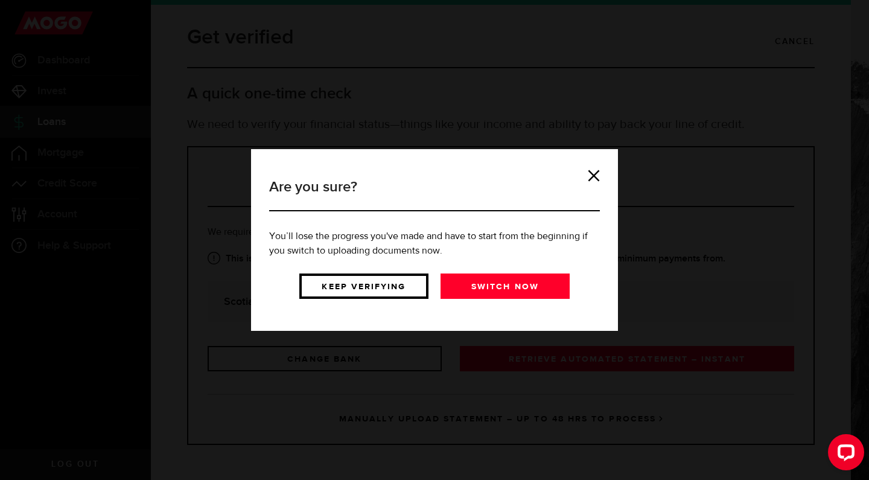
click at [351, 287] on link "Keep verifying" at bounding box center [363, 286] width 129 height 25
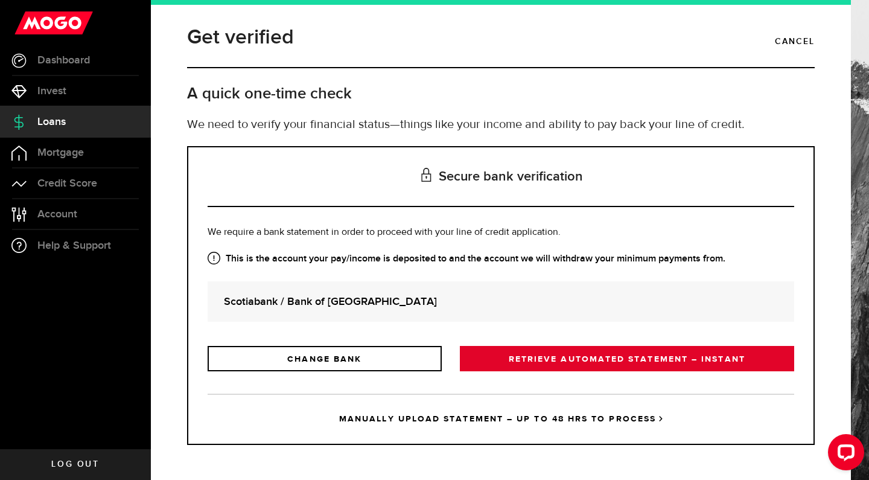
click at [573, 358] on link "RETRIEVE AUTOMATED STATEMENT – INSTANT" at bounding box center [627, 358] width 335 height 25
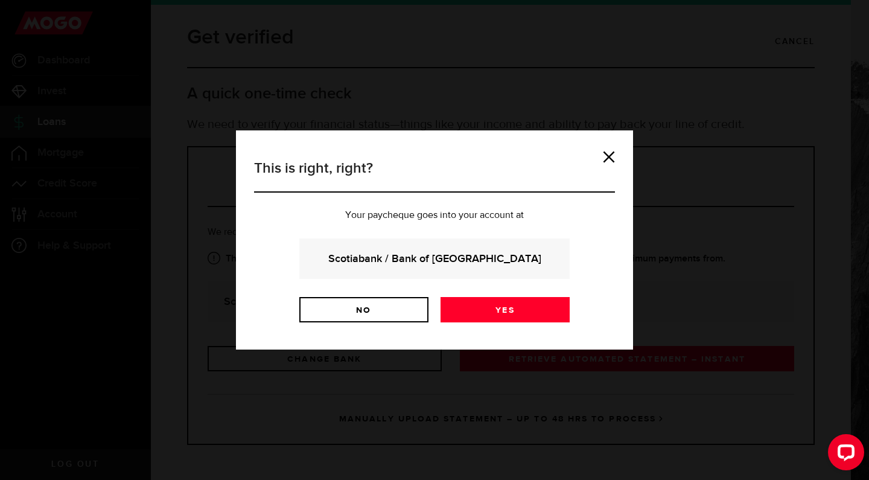
click at [467, 261] on strong "Scotiabank / Bank of Nova Scotia" at bounding box center [435, 259] width 238 height 16
click at [500, 318] on link "Yes" at bounding box center [505, 309] width 129 height 25
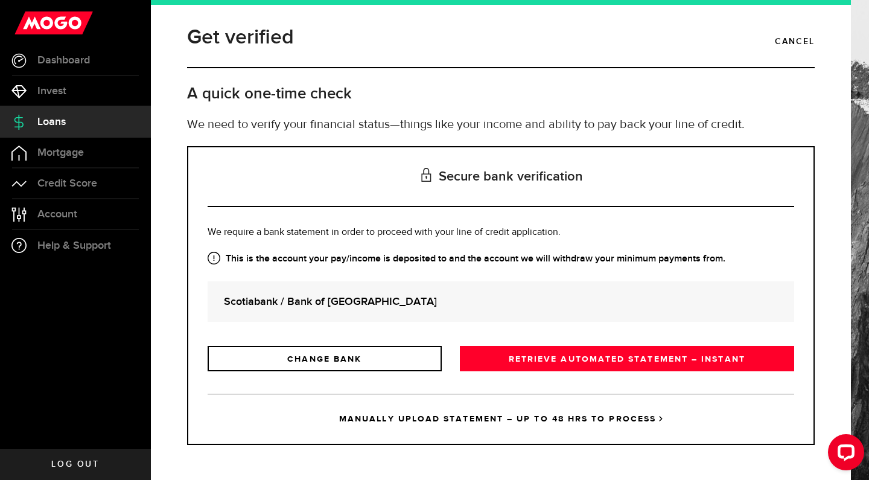
click at [524, 419] on link "MANUALLY UPLOAD STATEMENT – UP TO 48 HRS TO PROCESS" at bounding box center [501, 419] width 587 height 50
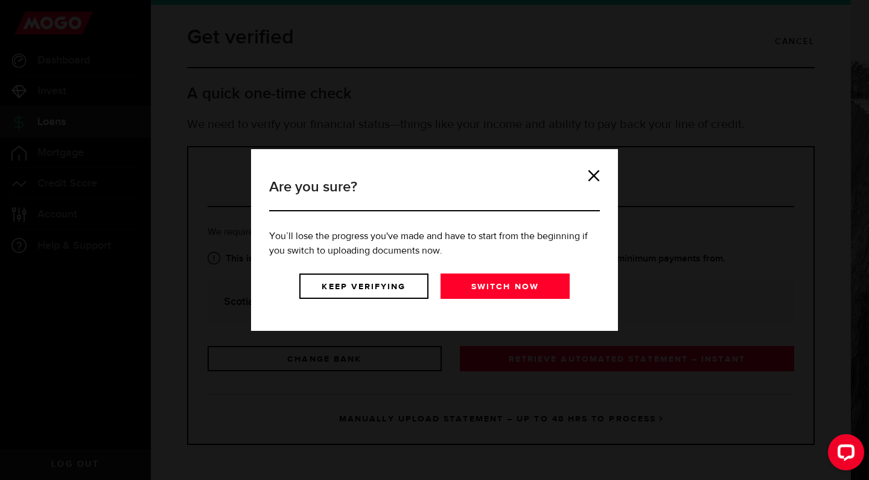
click at [503, 299] on div "Switch now" at bounding box center [502, 289] width 135 height 30
click at [504, 287] on link "Switch now" at bounding box center [505, 286] width 129 height 25
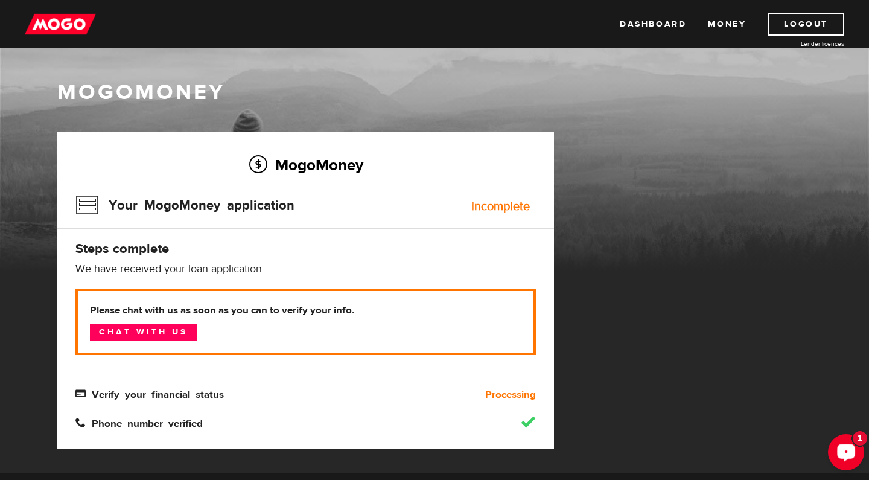
click at [854, 449] on div "Open LiveChat chat widget" at bounding box center [846, 451] width 21 height 21
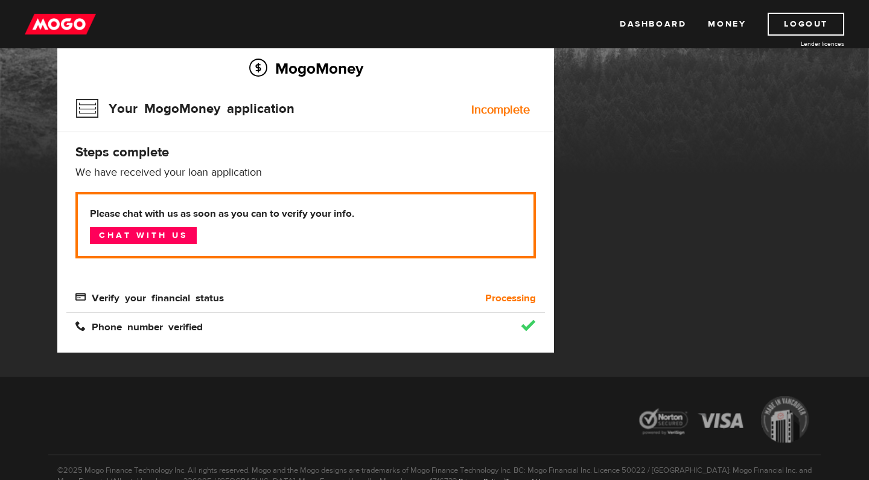
scroll to position [74, 0]
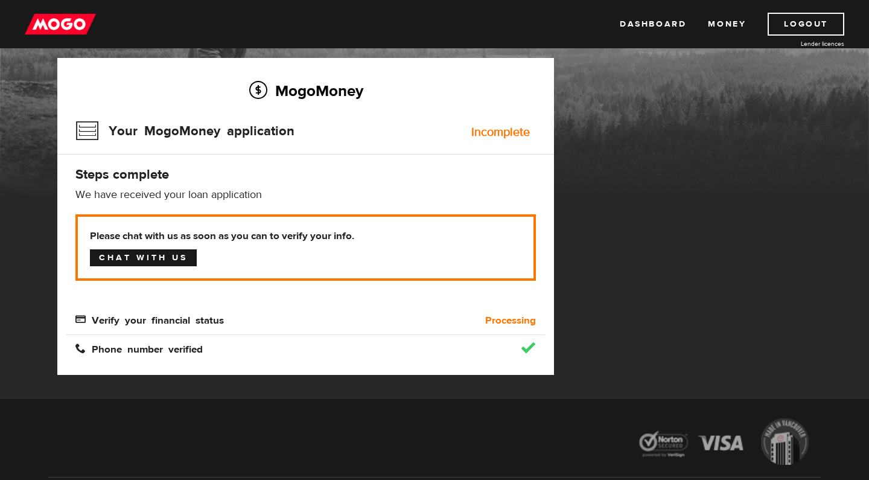
click at [156, 265] on link "Chat with us" at bounding box center [143, 257] width 107 height 17
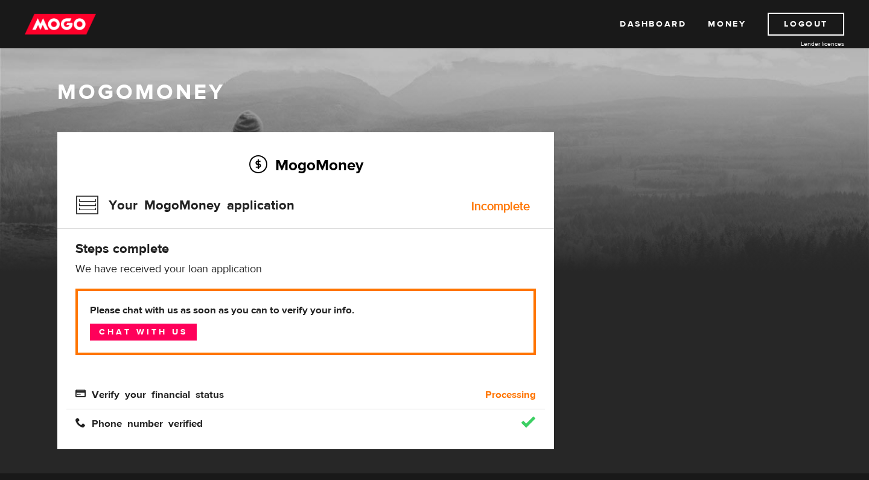
scroll to position [0, 0]
click at [505, 205] on div "Incomplete" at bounding box center [501, 206] width 59 height 12
click at [87, 210] on h3 "Your MogoMoney application" at bounding box center [184, 205] width 219 height 31
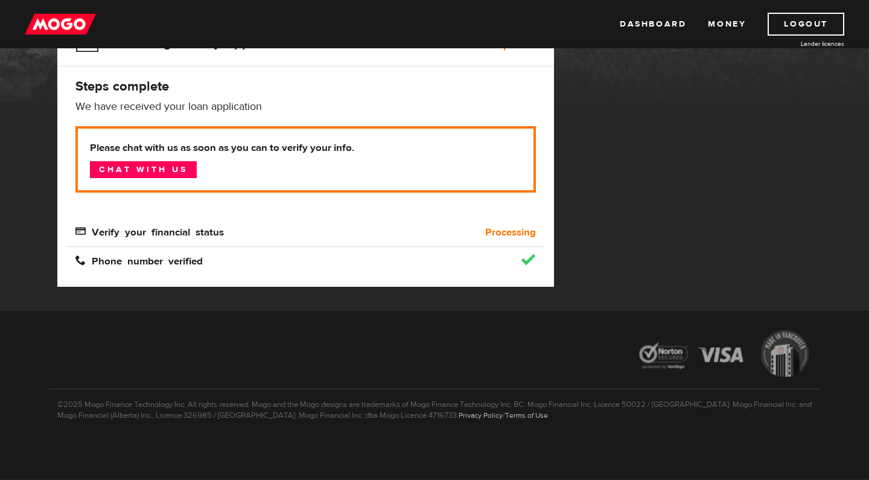
scroll to position [162, 0]
click at [176, 237] on div "Verify your financial status" at bounding box center [245, 232] width 359 height 14
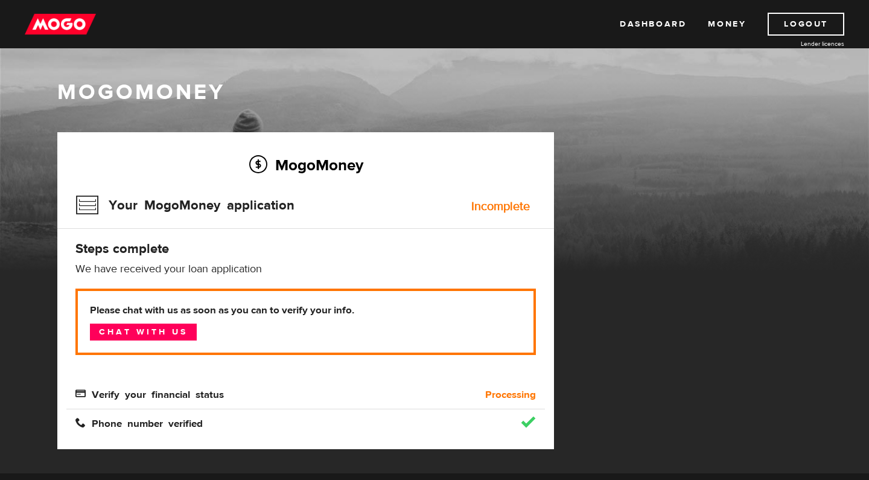
scroll to position [0, 0]
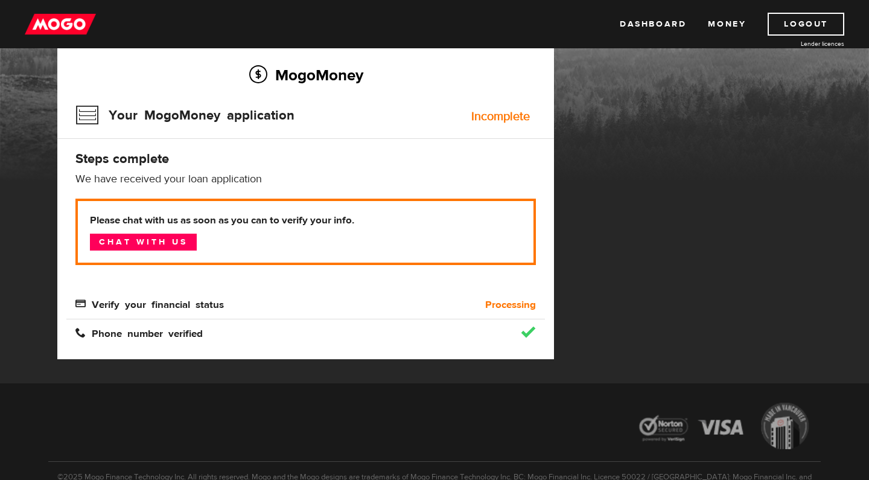
scroll to position [109, 0]
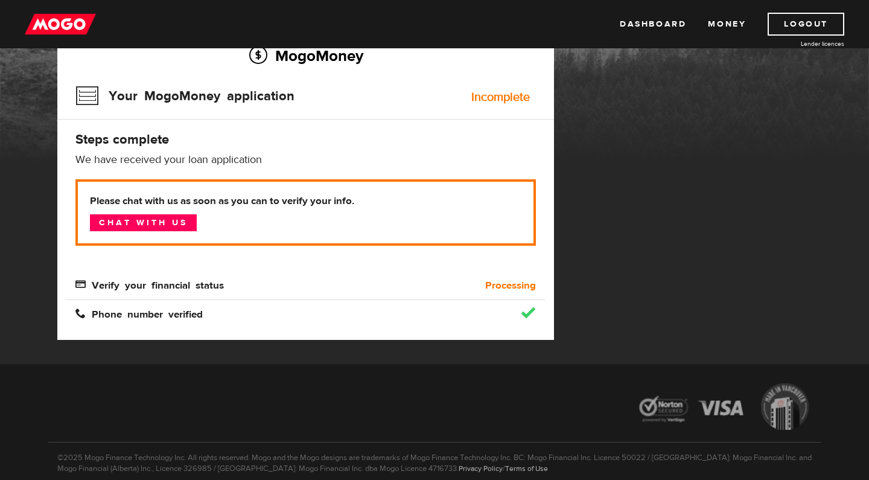
click at [194, 287] on span "Verify your financial status" at bounding box center [149, 284] width 149 height 10
click at [182, 225] on link "Chat with us" at bounding box center [143, 222] width 107 height 17
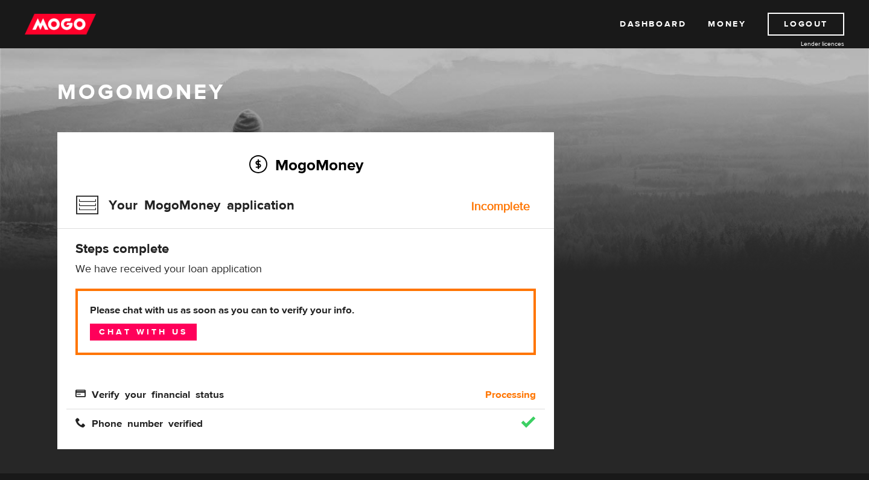
scroll to position [0, 0]
click at [674, 25] on link "Dashboard" at bounding box center [653, 24] width 66 height 23
click at [200, 392] on span "Verify your financial status" at bounding box center [149, 393] width 149 height 10
click at [495, 210] on div "Incomplete" at bounding box center [501, 206] width 59 height 12
click at [661, 22] on link "Dashboard" at bounding box center [653, 24] width 66 height 23
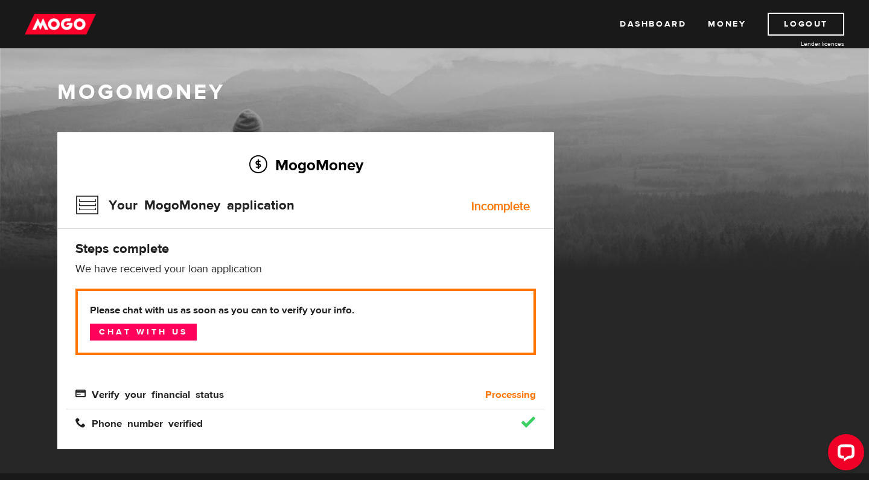
click at [483, 205] on div "Incomplete" at bounding box center [501, 206] width 59 height 12
click at [855, 447] on div "Open LiveChat chat widget" at bounding box center [846, 451] width 21 height 21
click at [775, 217] on div "MogoMoney Your MogoMoney application Expired Your MogoMoney credit decision has…" at bounding box center [434, 302] width 773 height 341
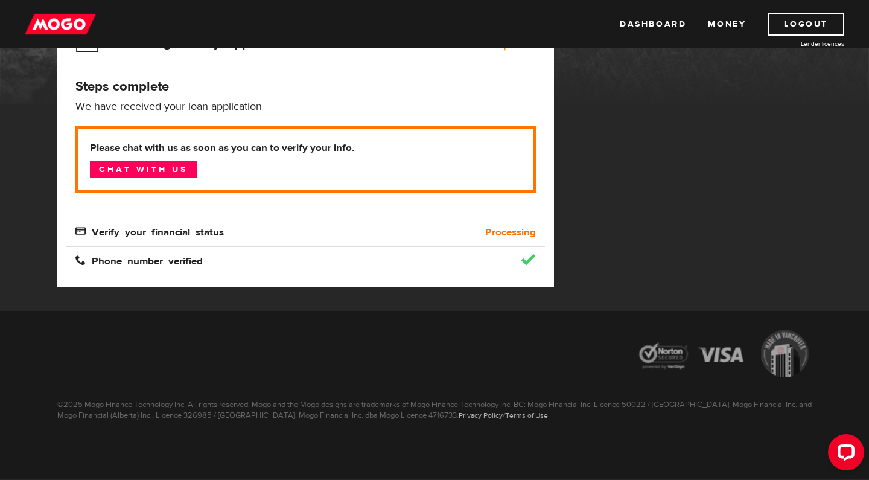
scroll to position [162, 0]
click at [159, 175] on link "Chat with us" at bounding box center [143, 169] width 107 height 17
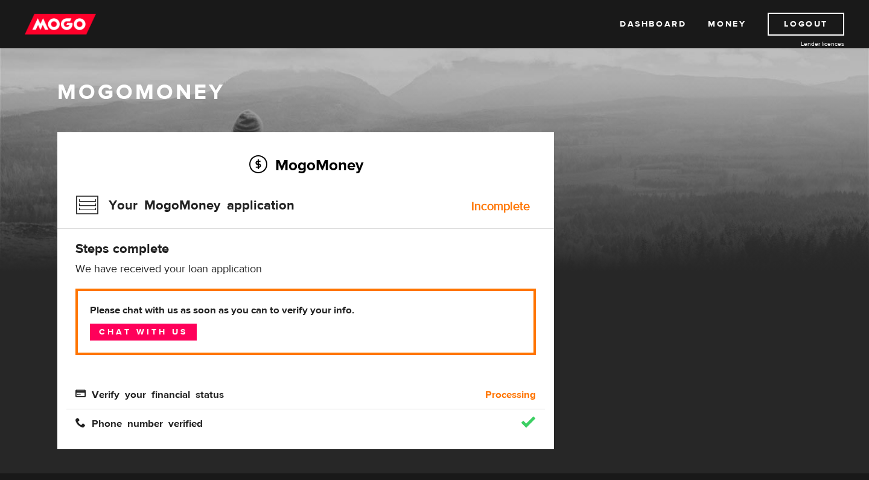
scroll to position [0, 0]
click at [497, 202] on div "Incomplete" at bounding box center [501, 206] width 59 height 12
click at [146, 333] on link "Chat with us" at bounding box center [143, 332] width 107 height 17
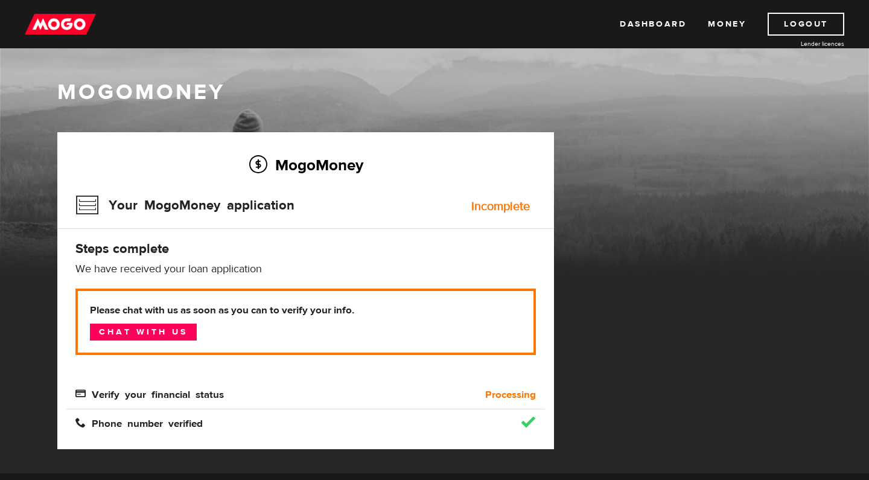
click at [65, 26] on img at bounding box center [60, 24] width 71 height 23
click at [82, 391] on span "Verify your financial status" at bounding box center [149, 393] width 149 height 10
click at [104, 424] on span "Phone number verified" at bounding box center [138, 422] width 127 height 10
click at [512, 392] on b "Processing" at bounding box center [510, 395] width 51 height 14
click at [486, 209] on div "Incomplete" at bounding box center [501, 206] width 59 height 12
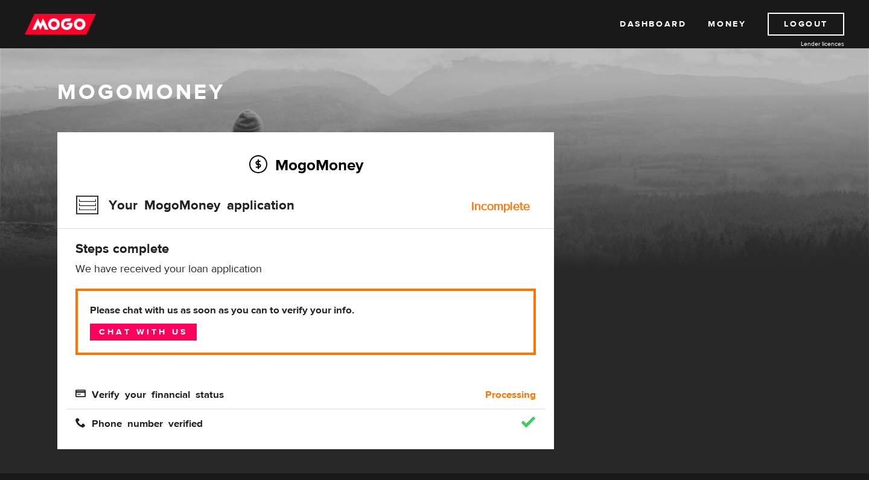
click at [486, 209] on div "Incomplete" at bounding box center [501, 206] width 59 height 12
click at [140, 332] on link "Chat with us" at bounding box center [143, 332] width 107 height 17
click at [160, 330] on link "Chat with us" at bounding box center [143, 332] width 107 height 17
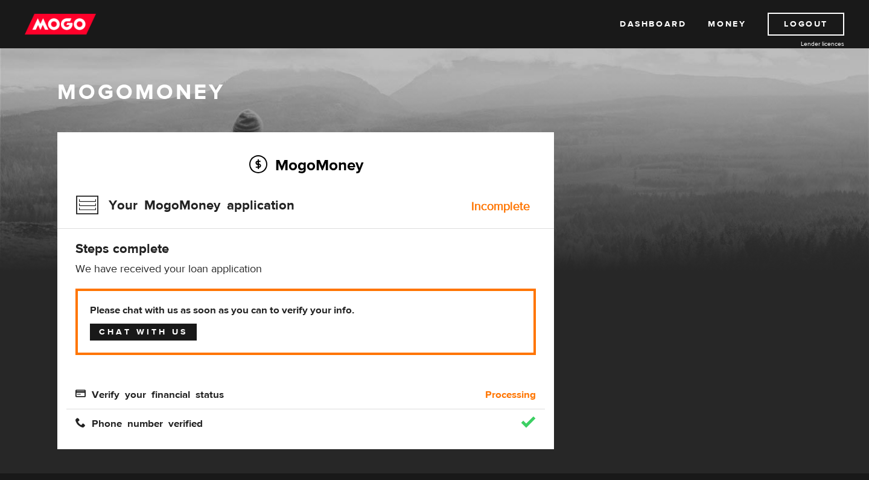
click at [160, 330] on link "Chat with us" at bounding box center [143, 332] width 107 height 17
click at [109, 429] on div "Phone number verified" at bounding box center [245, 424] width 359 height 14
click at [662, 25] on link "Dashboard" at bounding box center [653, 24] width 66 height 23
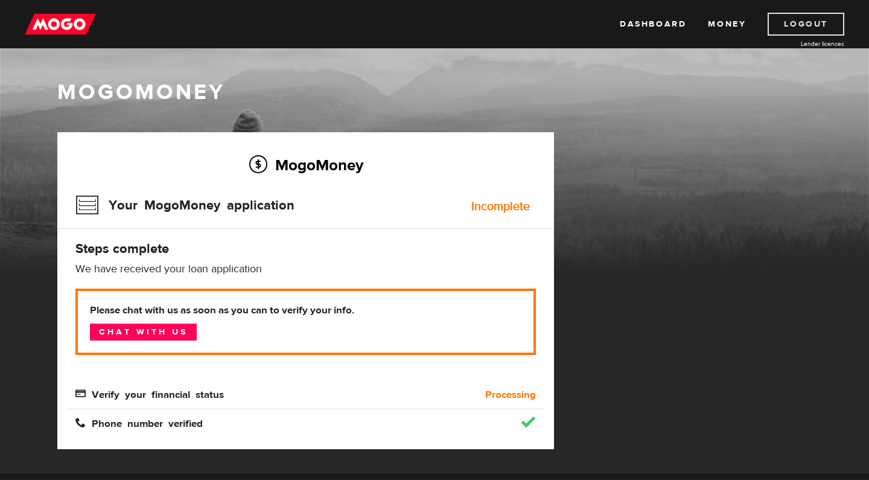
click at [823, 30] on link "Logout" at bounding box center [806, 24] width 77 height 23
